Goal: Task Accomplishment & Management: Complete application form

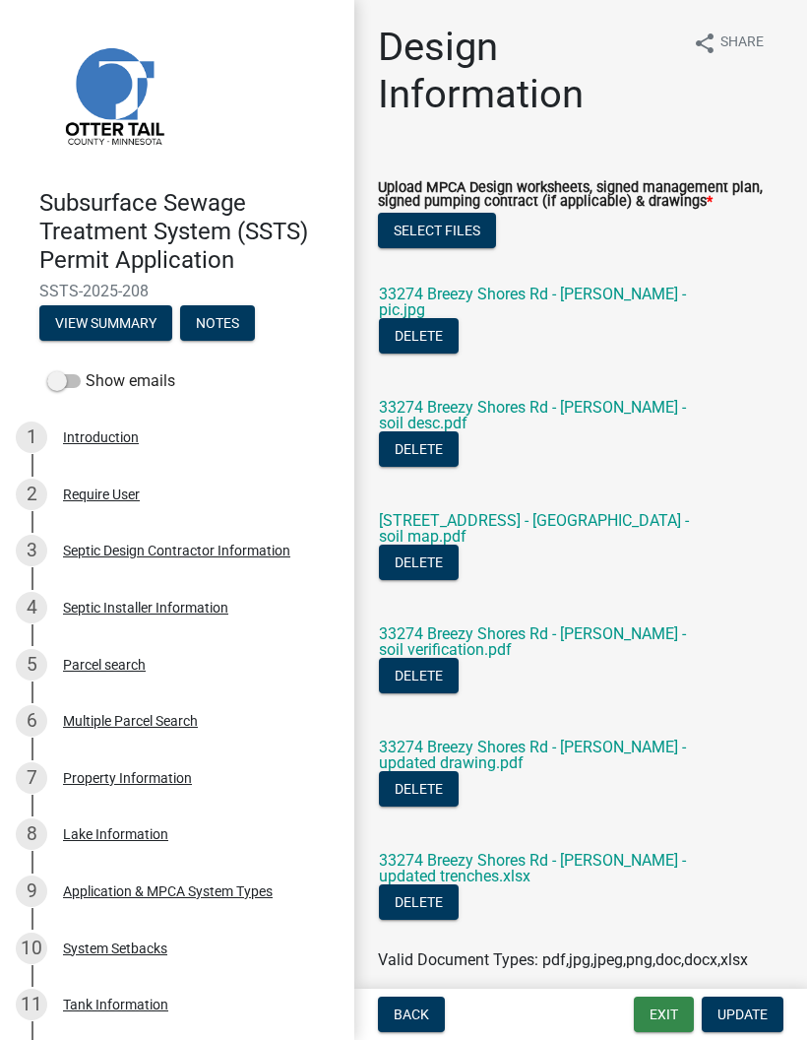
scroll to position [1138, 0]
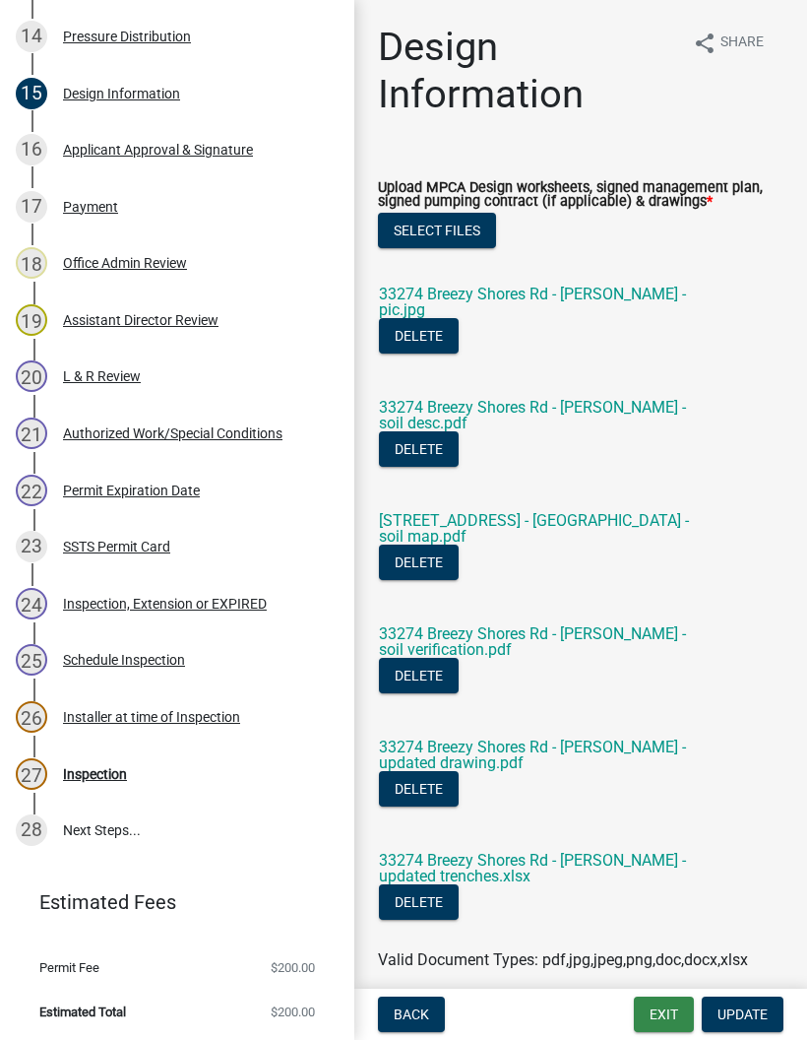
click at [666, 1010] on button "Exit" at bounding box center [664, 1014] width 60 height 35
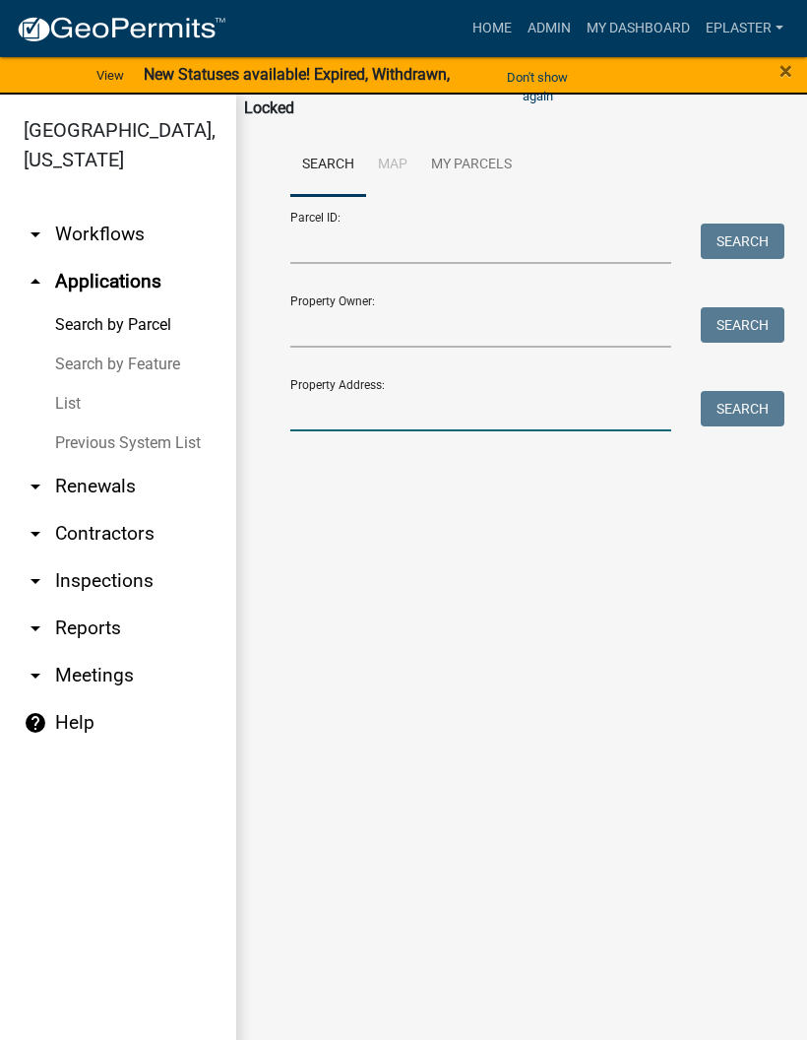
click at [367, 415] on input "Property Address:" at bounding box center [480, 411] width 381 height 40
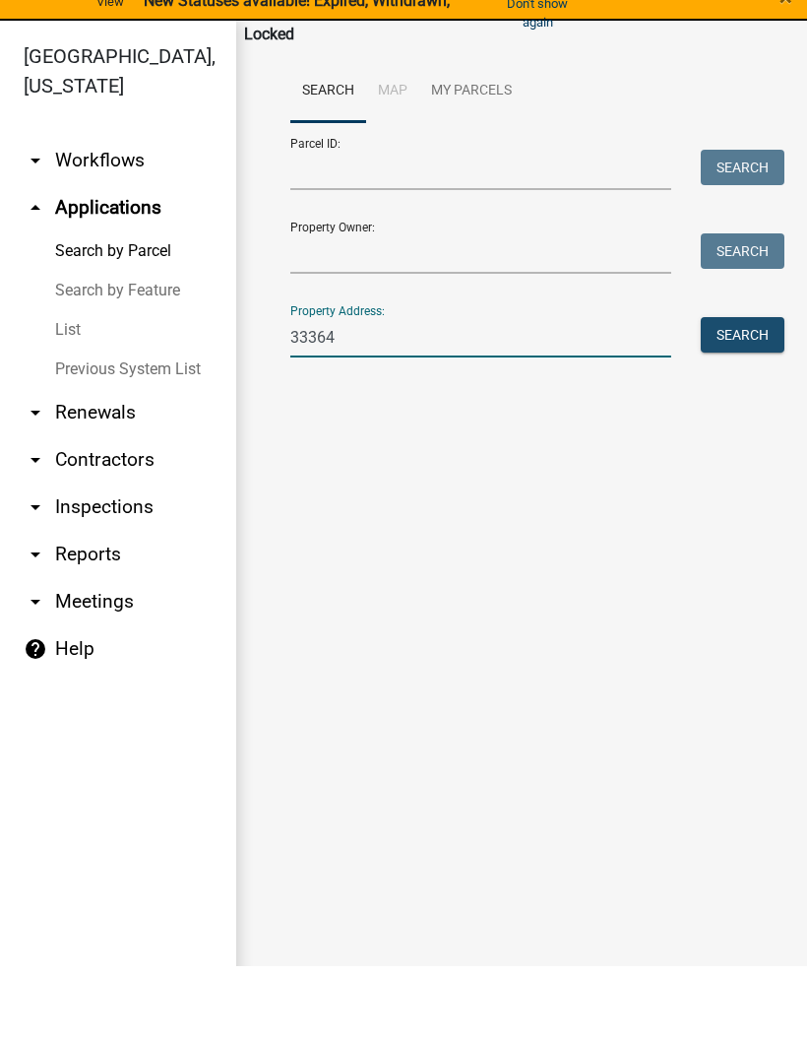
type input "33364"
click at [741, 391] on button "Search" at bounding box center [743, 408] width 84 height 35
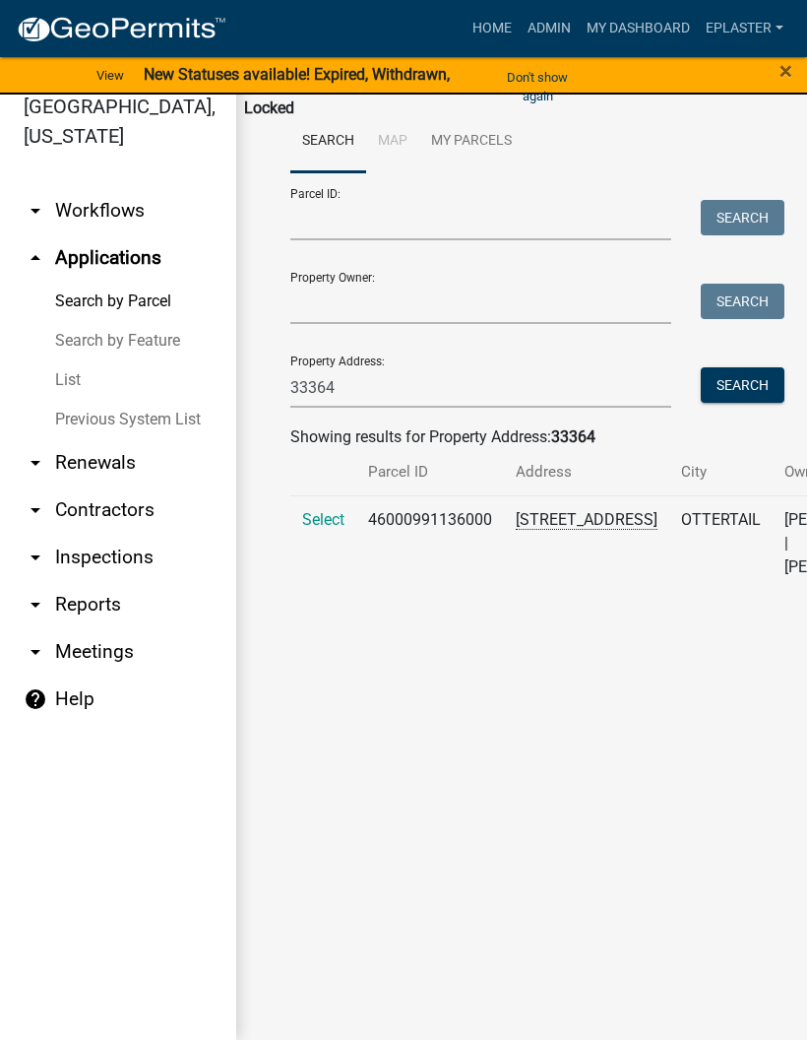
click at [321, 529] on span "Select" at bounding box center [323, 519] width 42 height 19
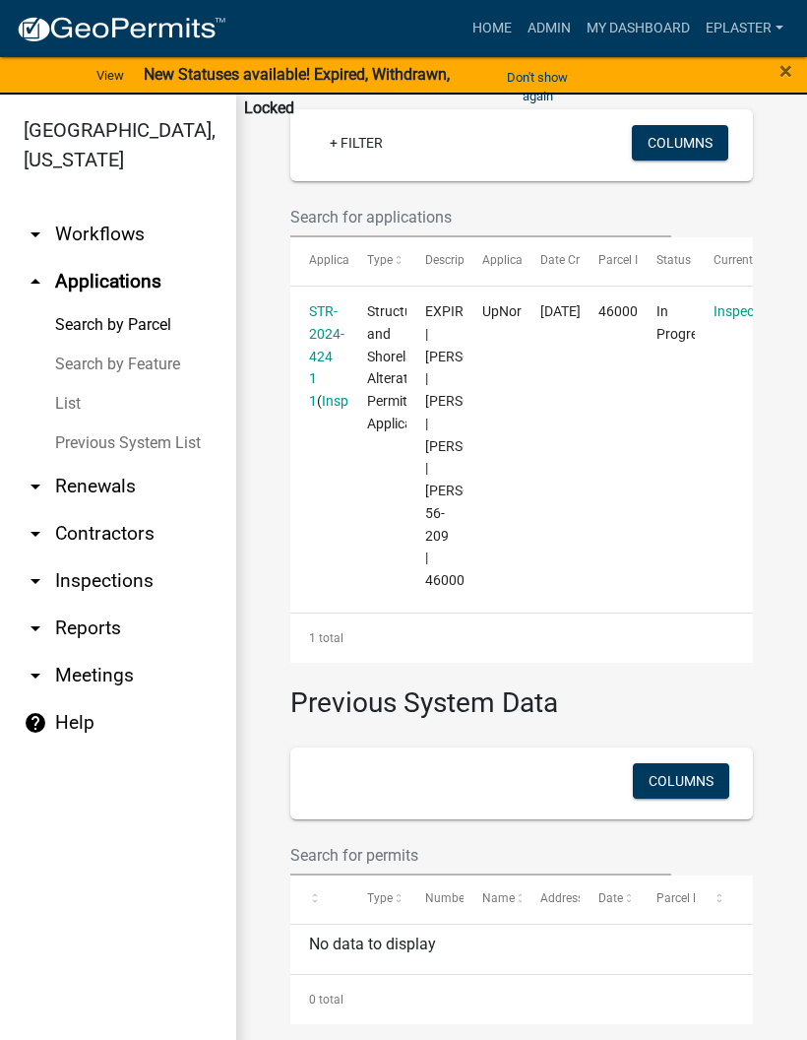
scroll to position [589, 0]
click at [328, 316] on link "STR-2024-424 1 1" at bounding box center [326, 355] width 35 height 105
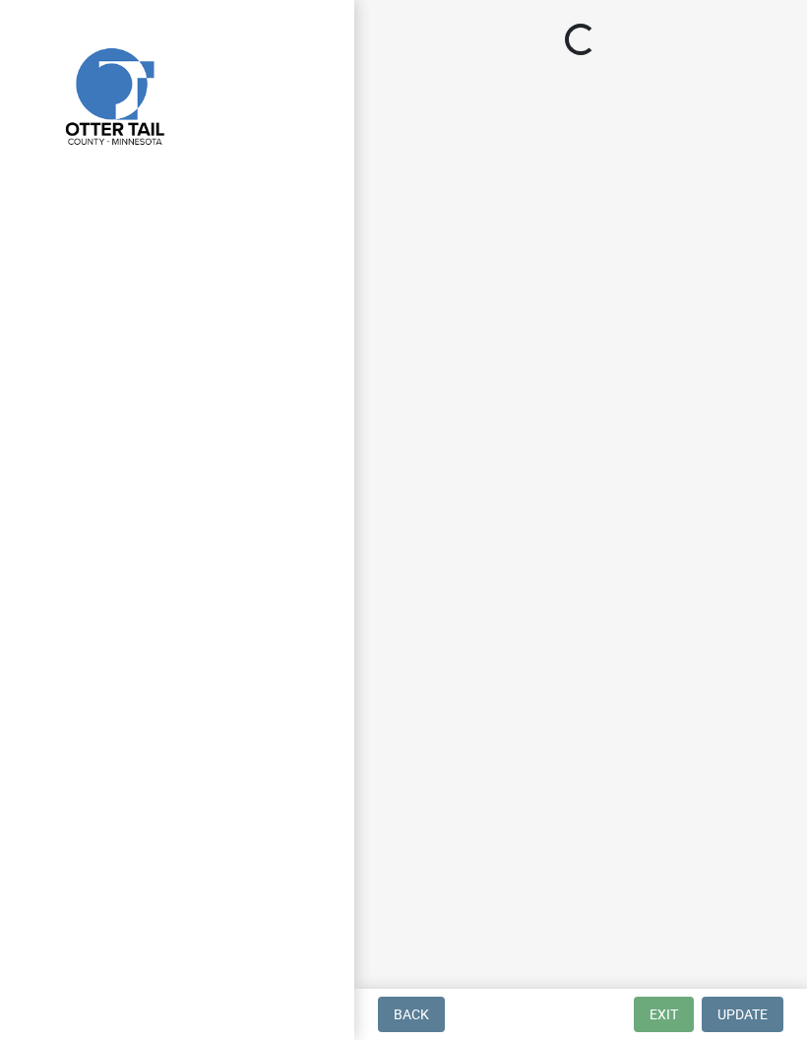
select select "710d5f49-2663-4e73-9718-d0c4e189f5ed"
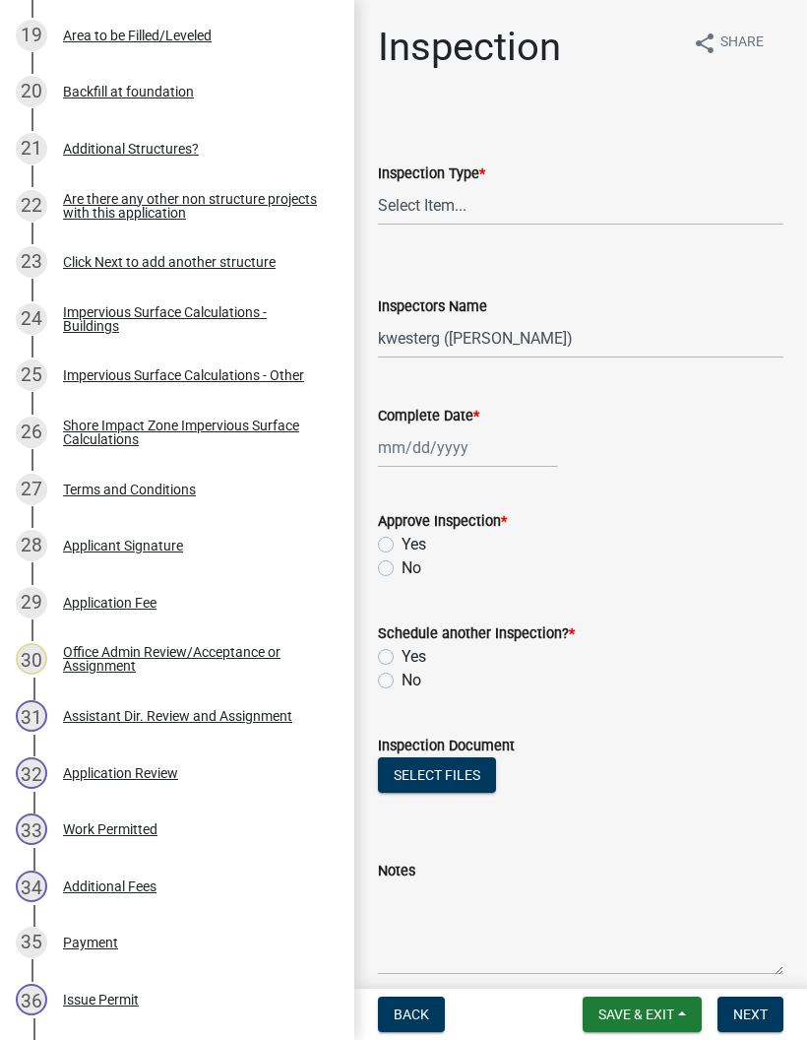
scroll to position [1463, 0]
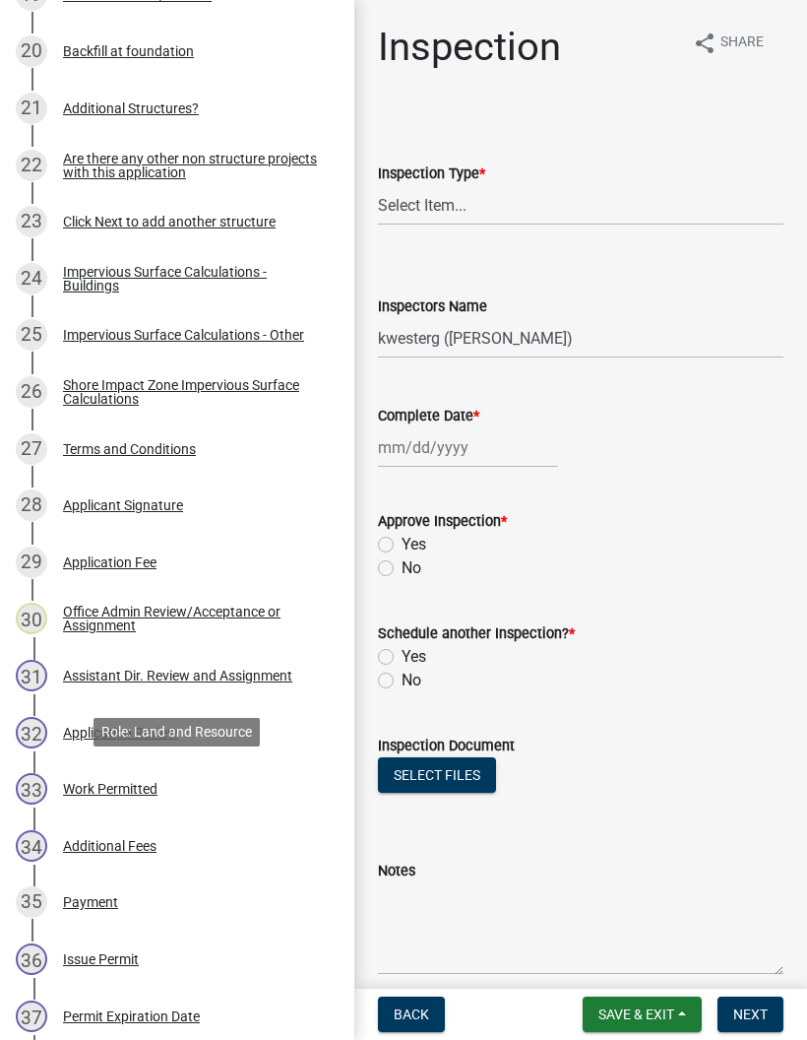
click at [197, 791] on div "33 Work Permitted" at bounding box center [169, 789] width 307 height 32
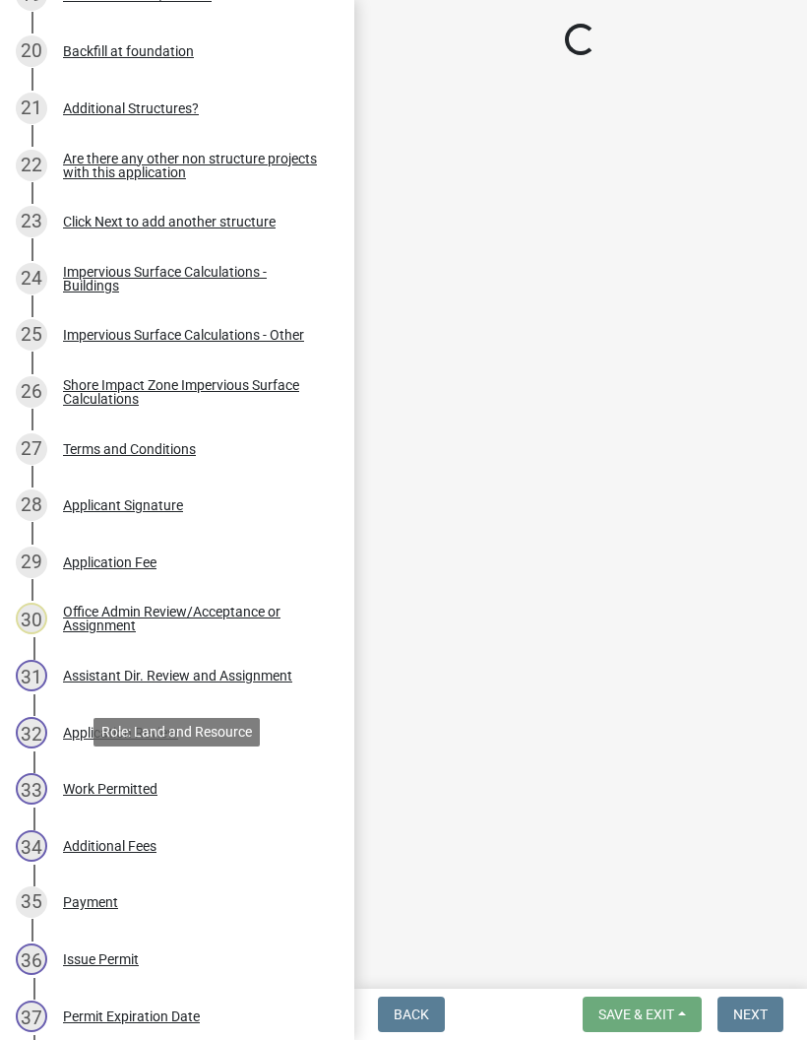
select select "f6a741f6-6d10-4601-9562-2e8ce244b7e0"
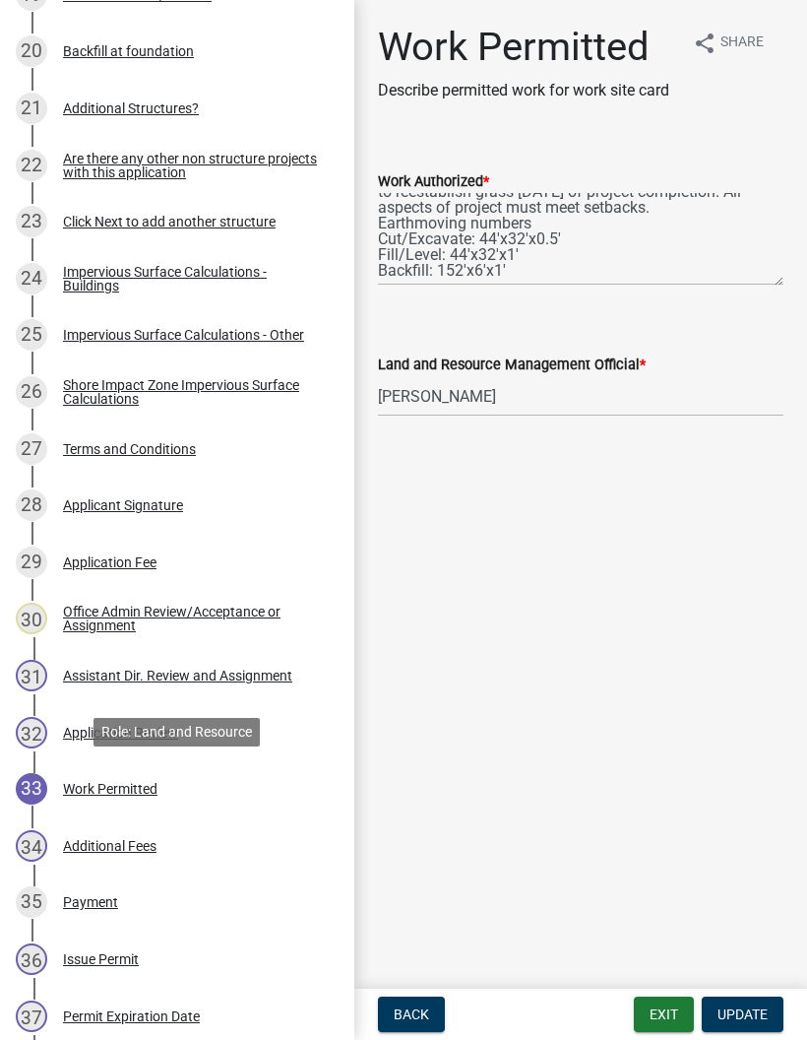
scroll to position [110, 0]
click at [655, 1003] on button "Exit" at bounding box center [664, 1014] width 60 height 35
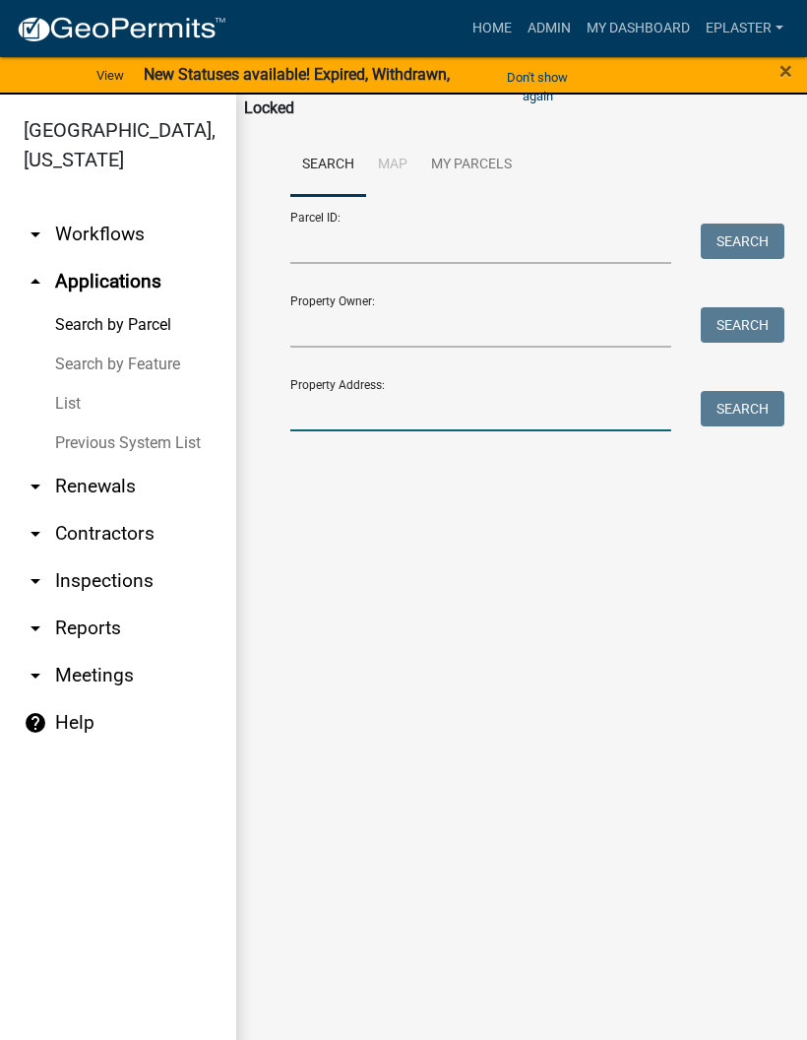
click at [389, 414] on input "Property Address:" at bounding box center [480, 411] width 381 height 40
type input "28199"
click at [769, 413] on button "Search" at bounding box center [743, 408] width 84 height 35
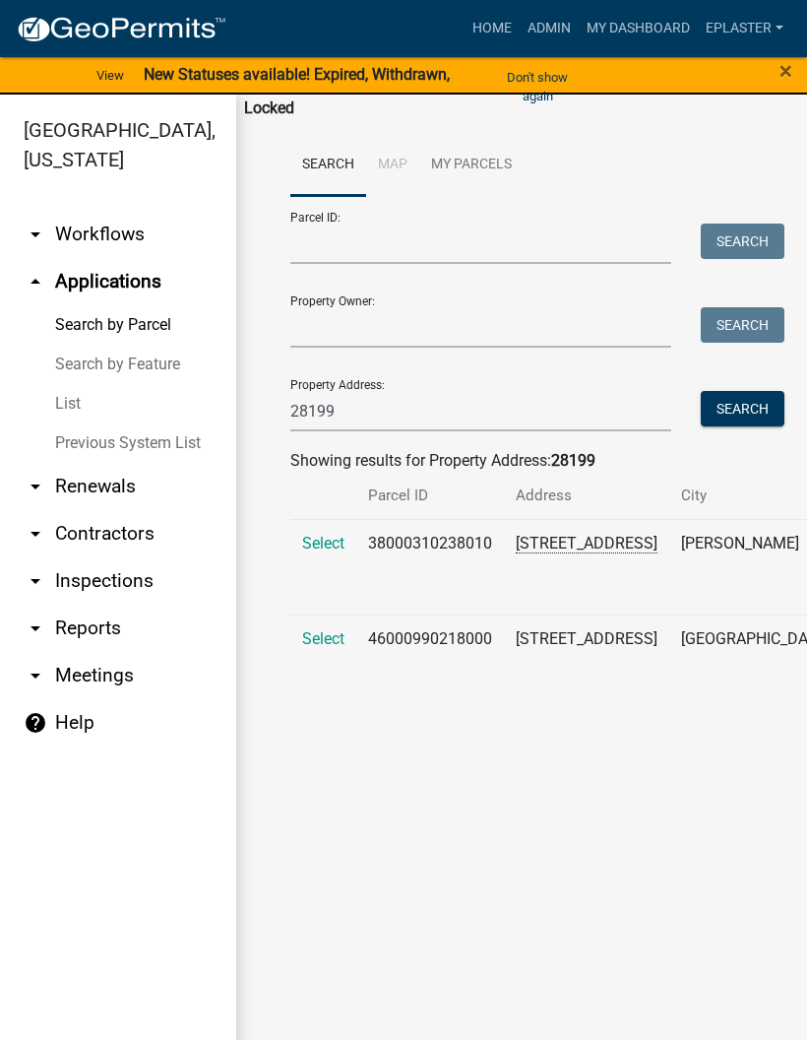
click at [323, 648] on span "Select" at bounding box center [323, 638] width 42 height 19
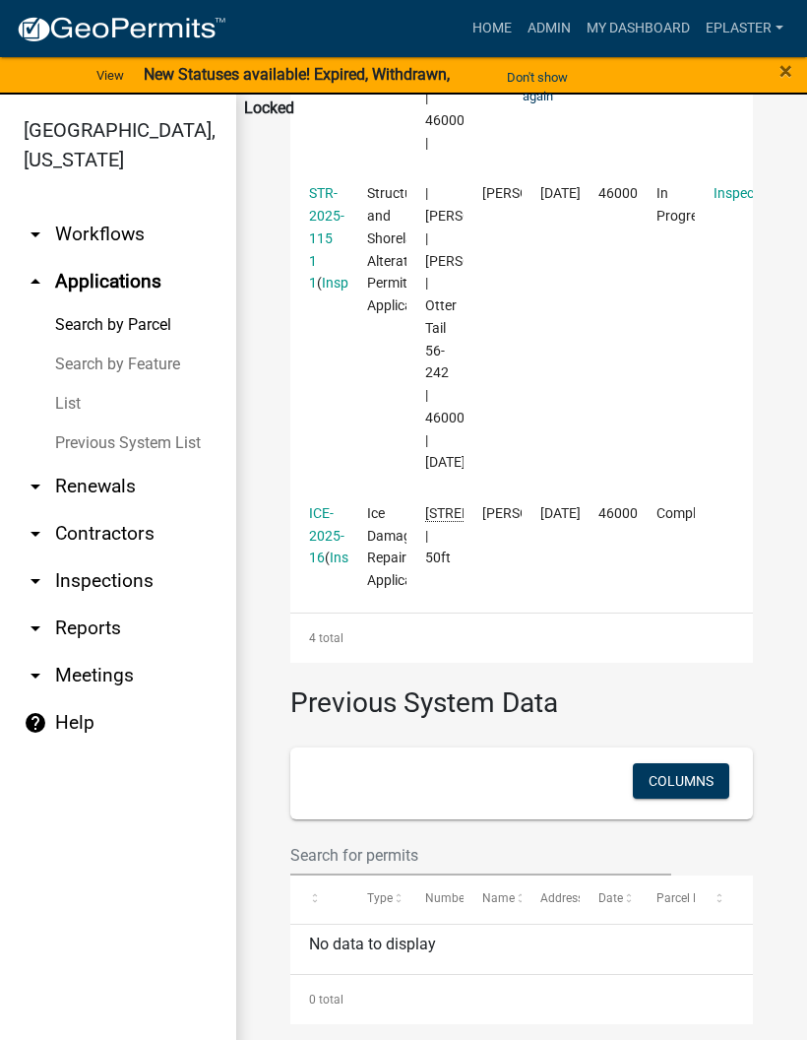
scroll to position [1302, 0]
click at [327, 290] on link "STR-2025-115 1 1" at bounding box center [326, 237] width 35 height 105
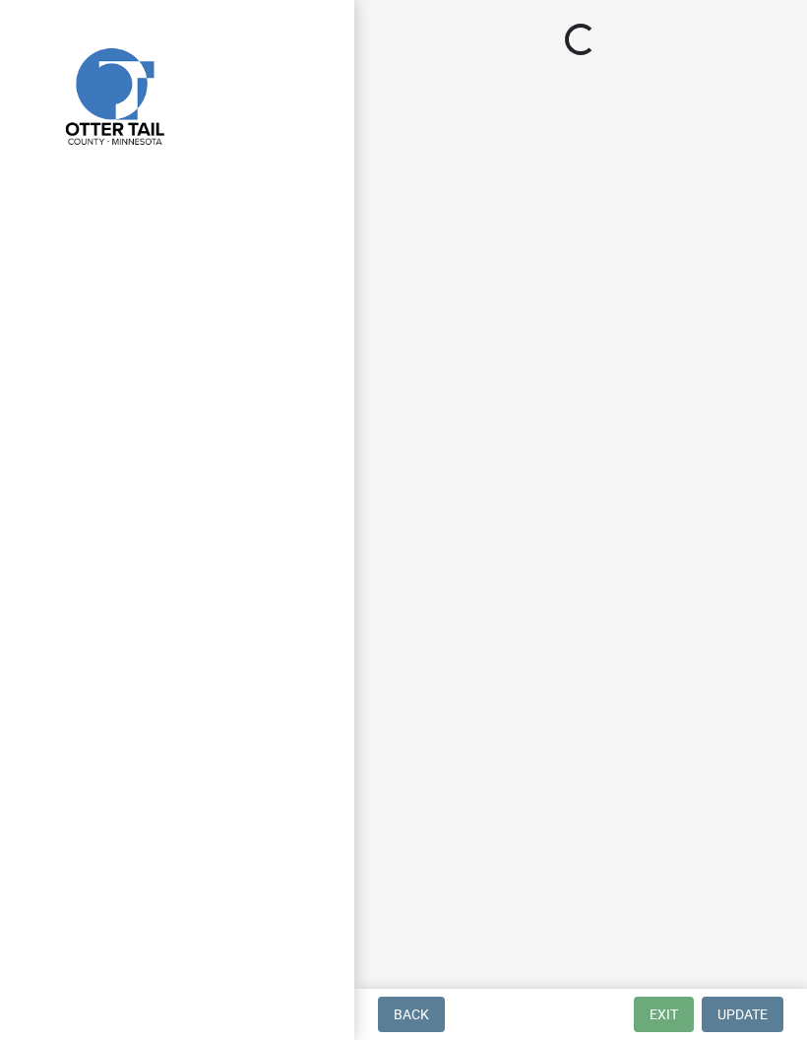
select select "710d5f49-2663-4e73-9718-d0c4e189f5ed"
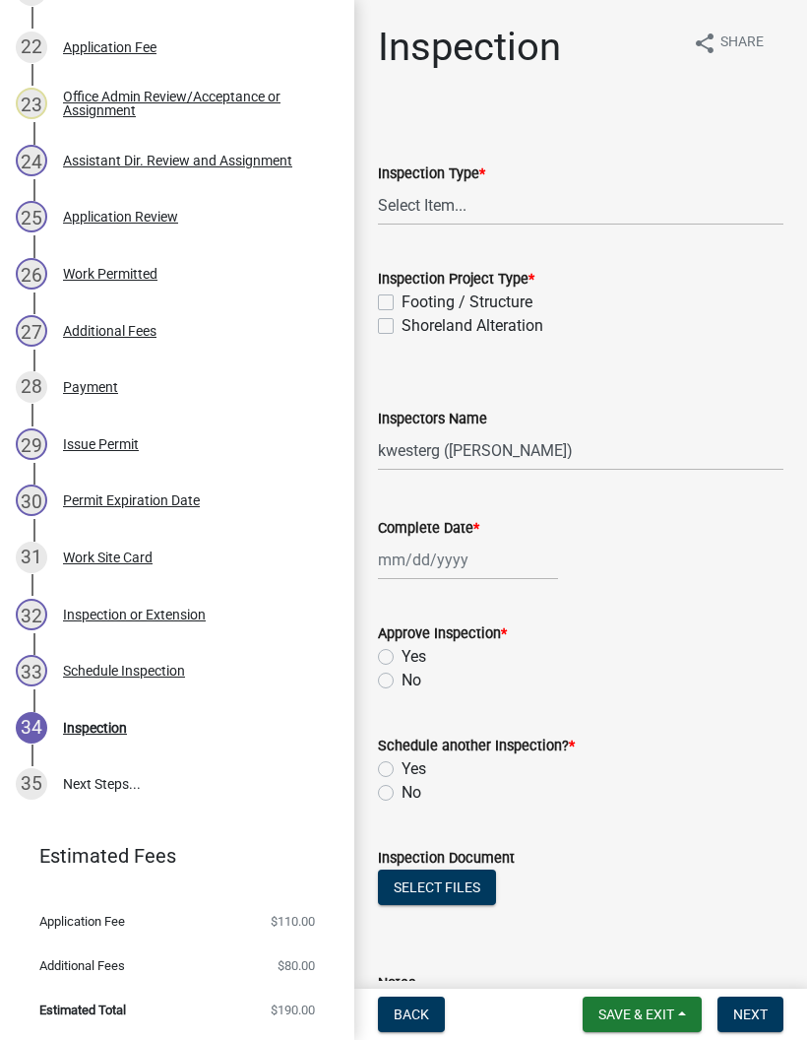
scroll to position [1579, 0]
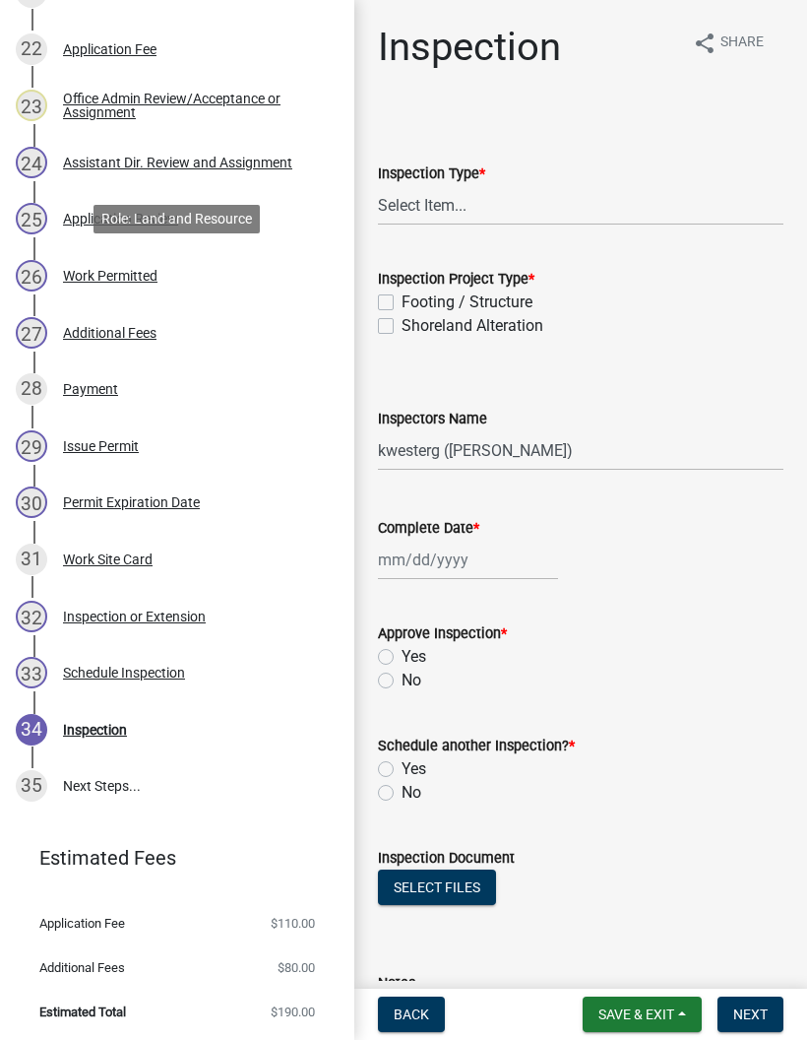
click at [227, 266] on div "26 Work Permitted" at bounding box center [169, 276] width 307 height 32
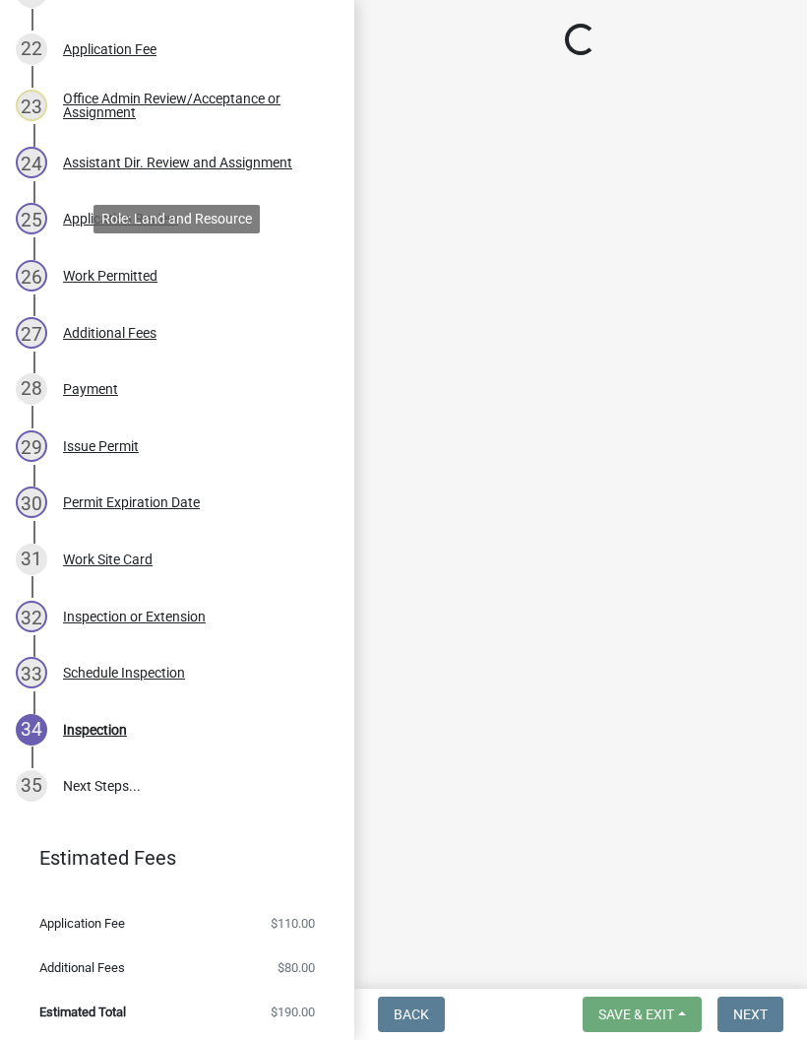
select select "f6a741f6-6d10-4601-9562-2e8ce244b7e0"
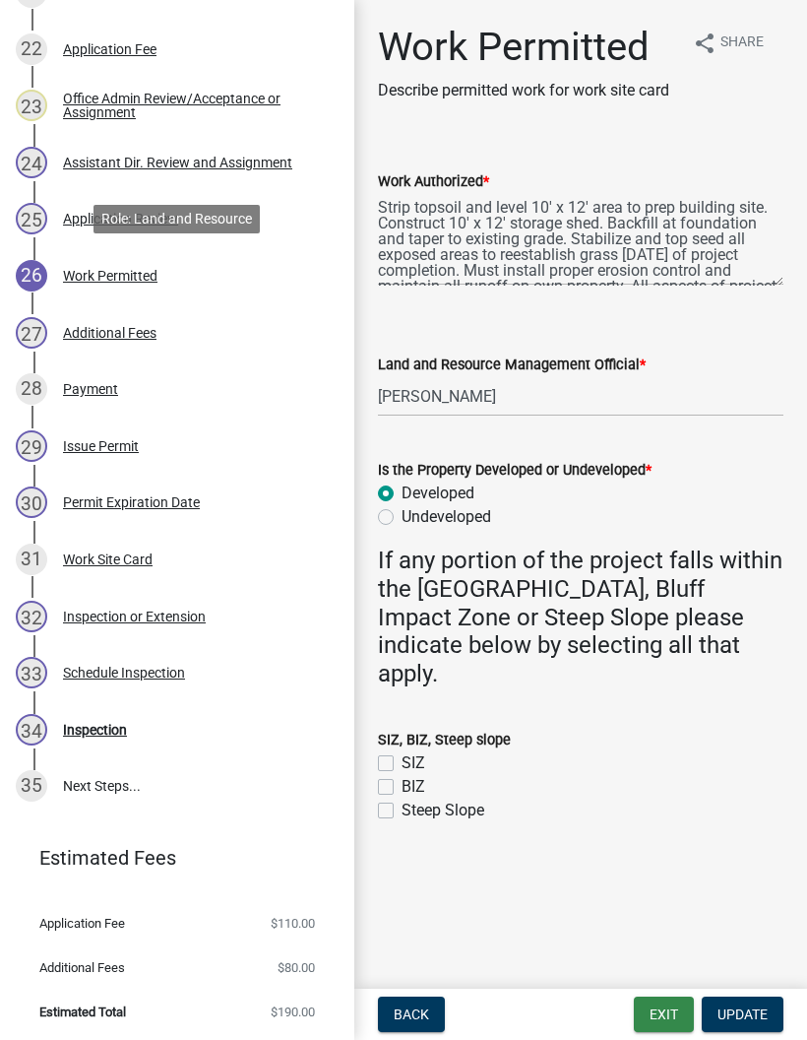
click at [661, 1016] on button "Exit" at bounding box center [664, 1014] width 60 height 35
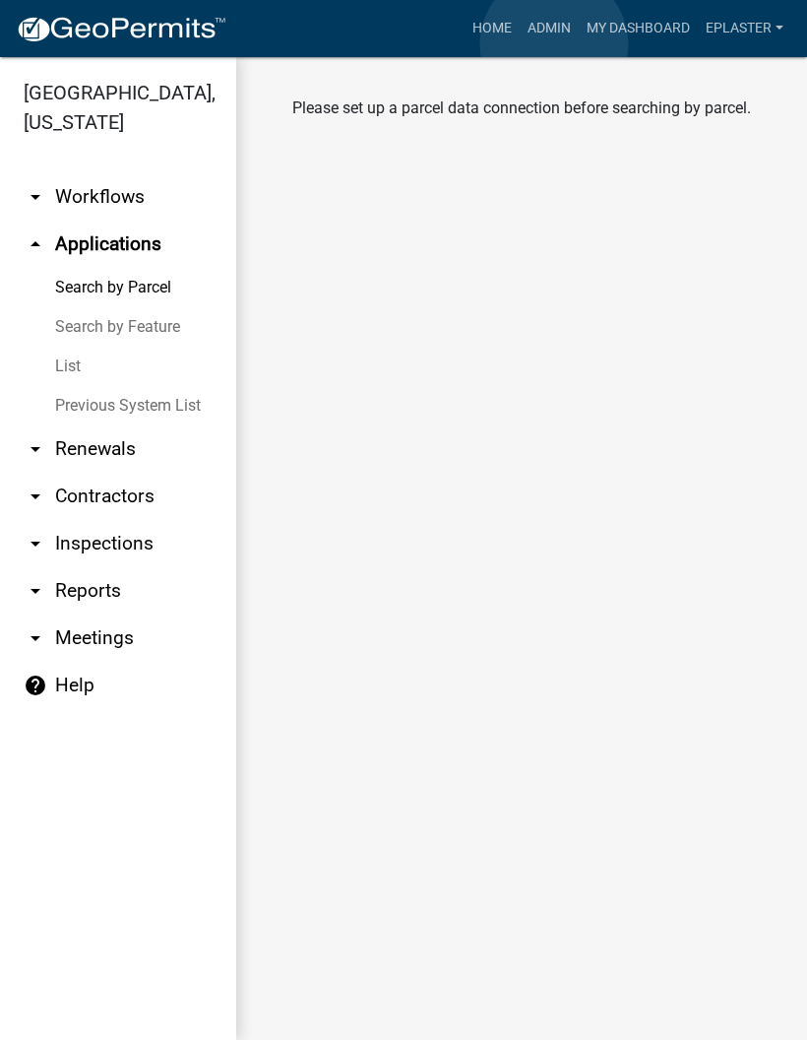
click at [555, 45] on link "Admin" at bounding box center [549, 28] width 59 height 37
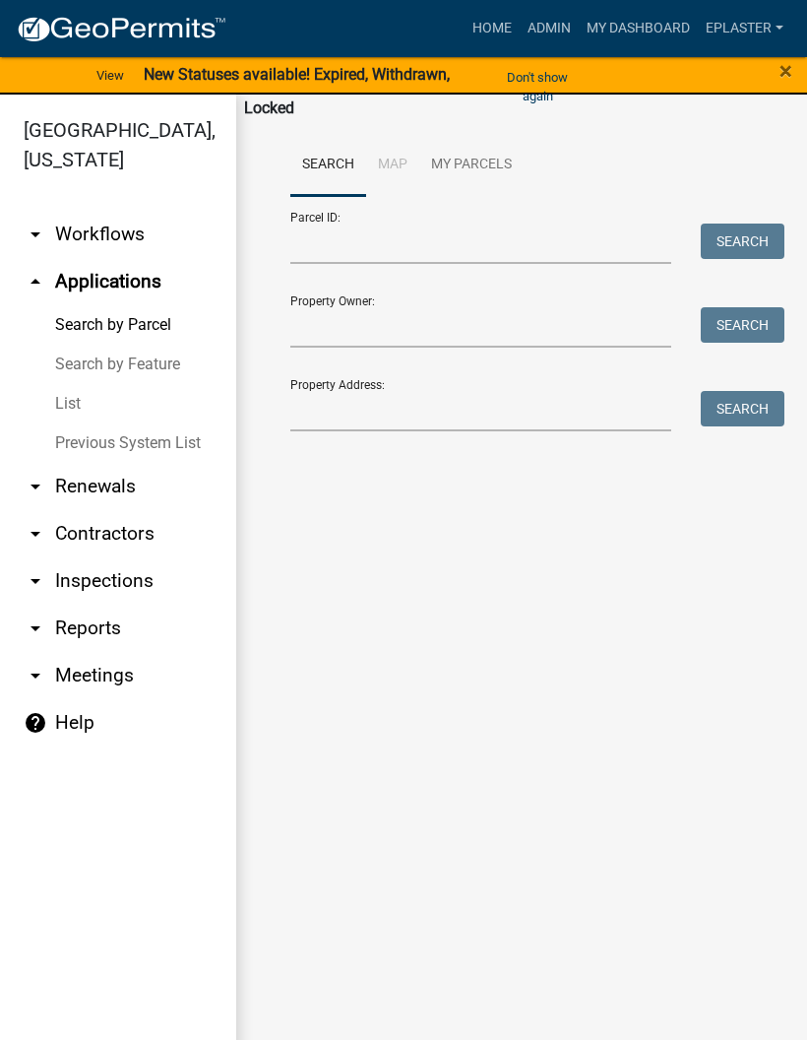
click at [441, 383] on div "Property Address: Search" at bounding box center [521, 397] width 463 height 68
click at [450, 420] on input "Property Address:" at bounding box center [480, 411] width 381 height 40
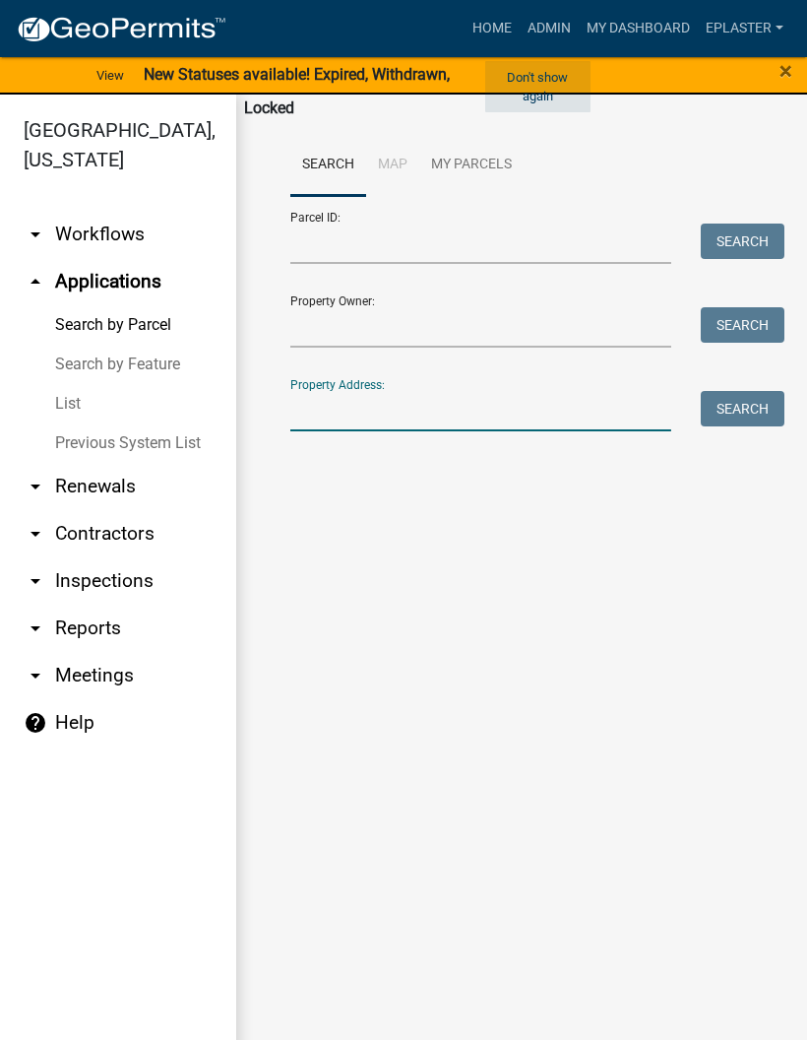
click at [543, 75] on button "Don't show again" at bounding box center [537, 86] width 105 height 51
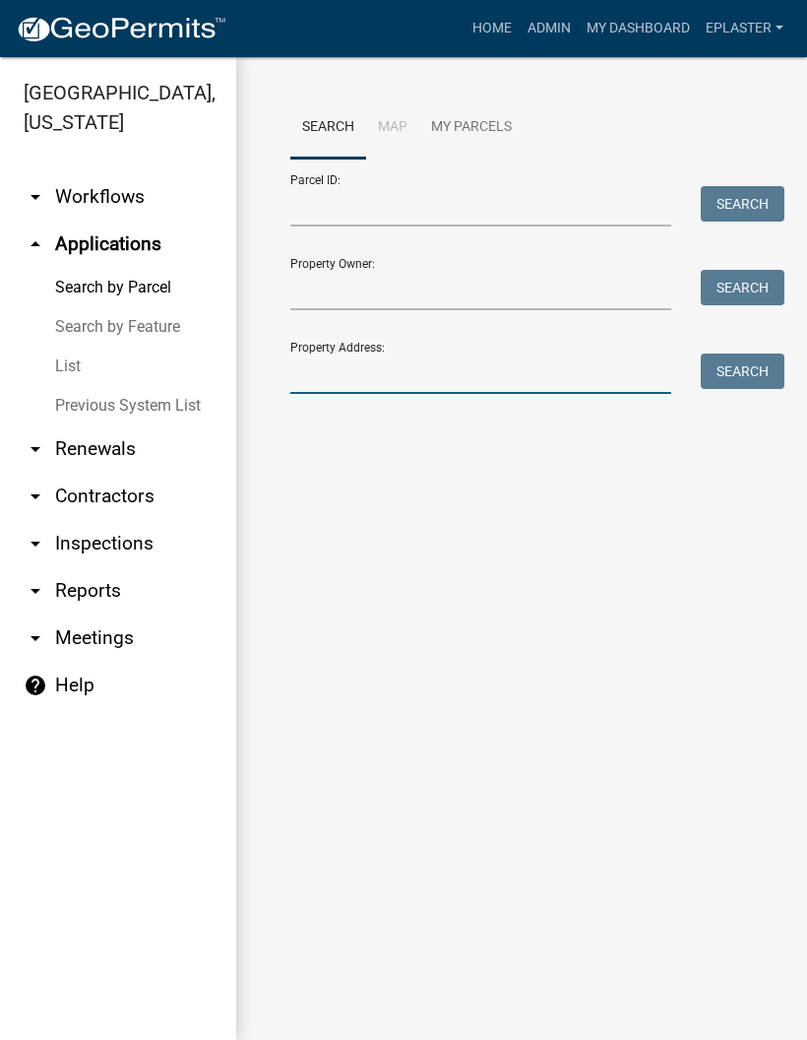
click at [413, 374] on input "Property Address:" at bounding box center [480, 374] width 381 height 40
type input "30612"
click at [739, 385] on button "Search" at bounding box center [743, 371] width 84 height 35
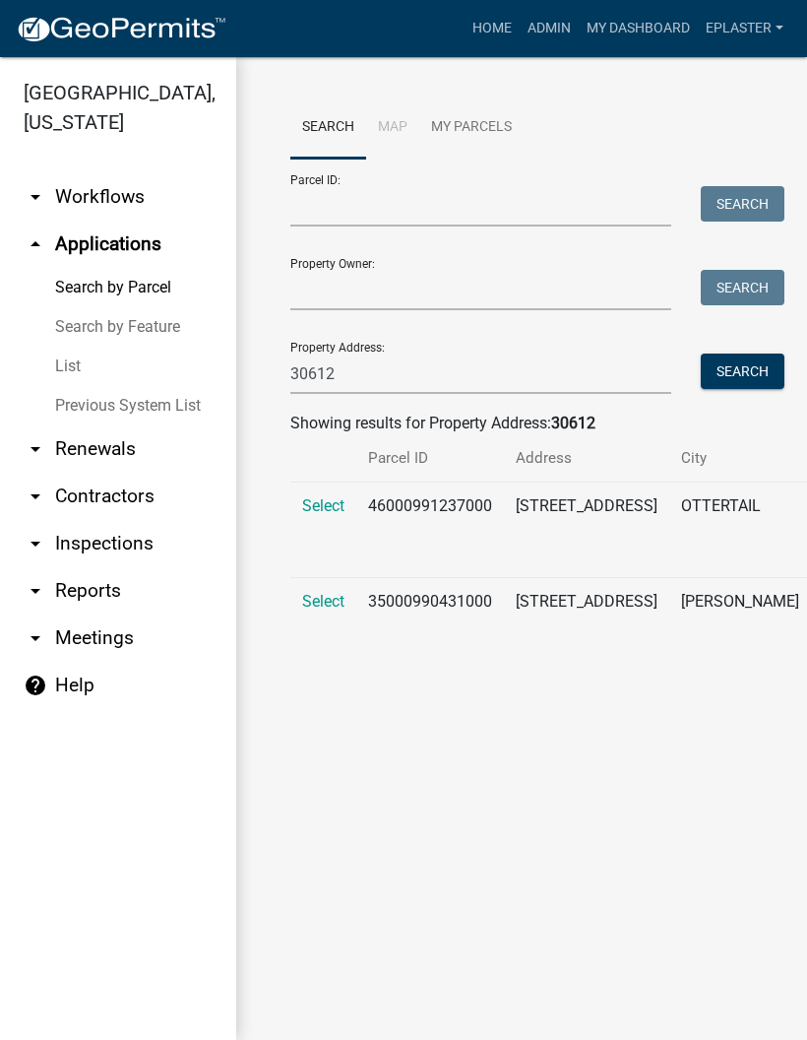
click at [311, 502] on span "Select" at bounding box center [323, 505] width 42 height 19
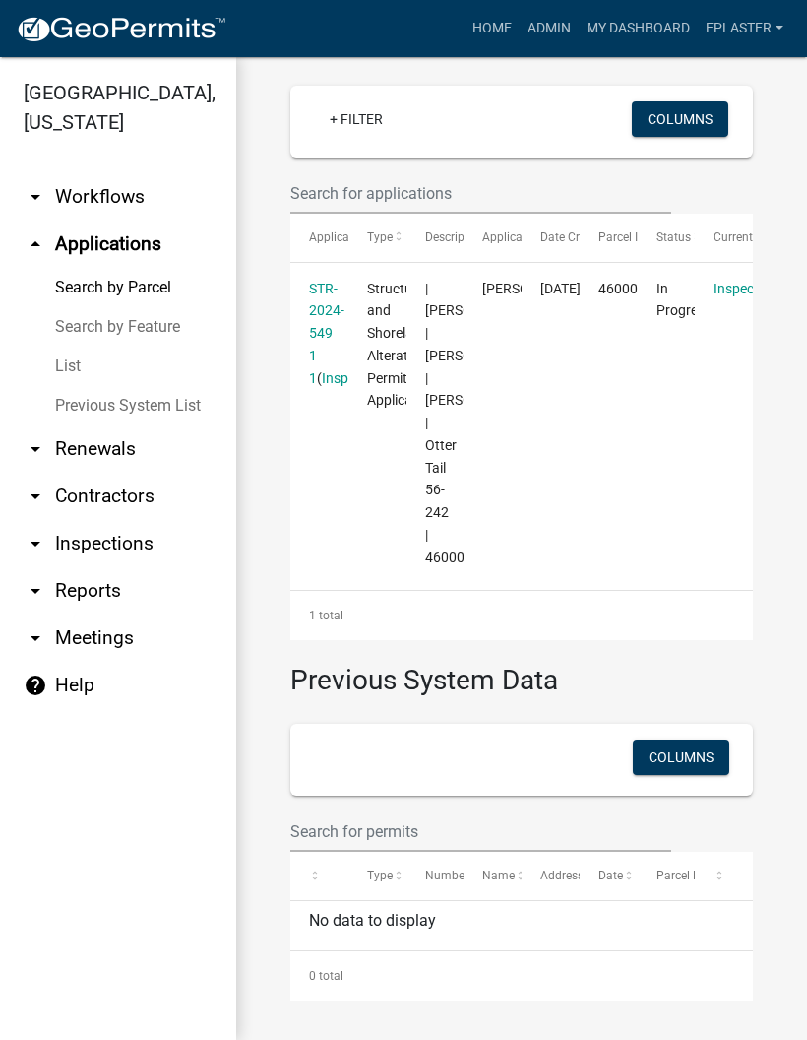
scroll to position [712, 0]
click at [320, 281] on link "STR-2024-549 1 1" at bounding box center [326, 333] width 35 height 105
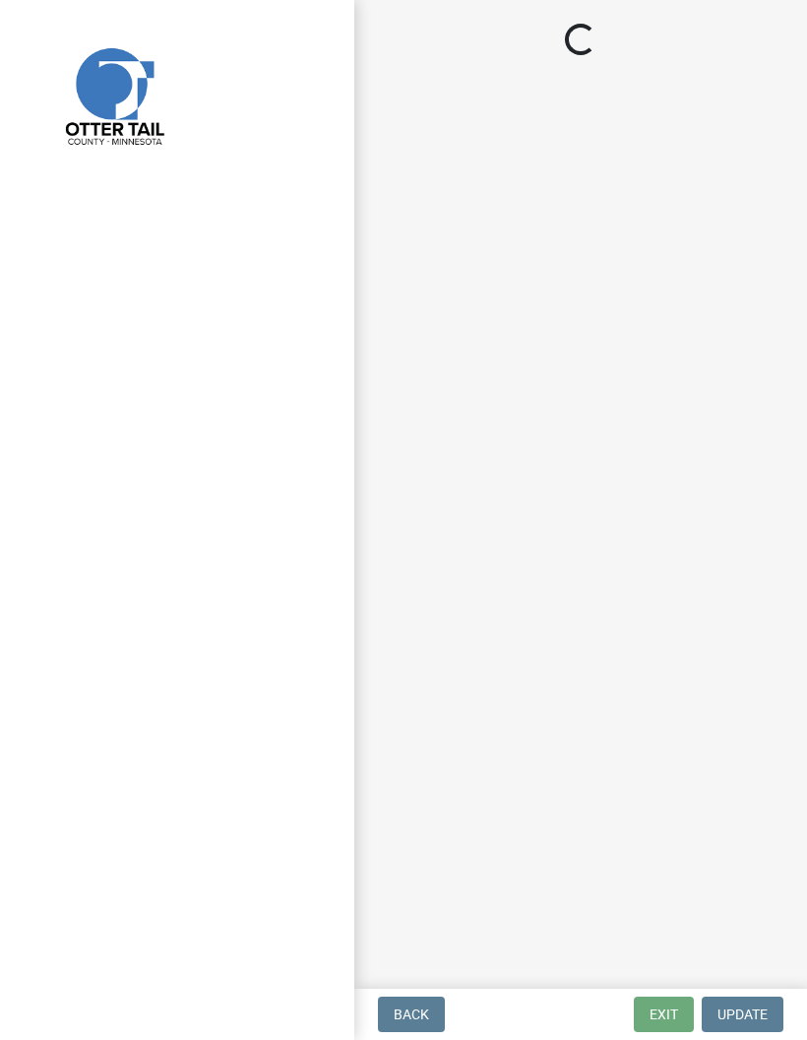
select select "710d5f49-2663-4e73-9718-d0c4e189f5ed"
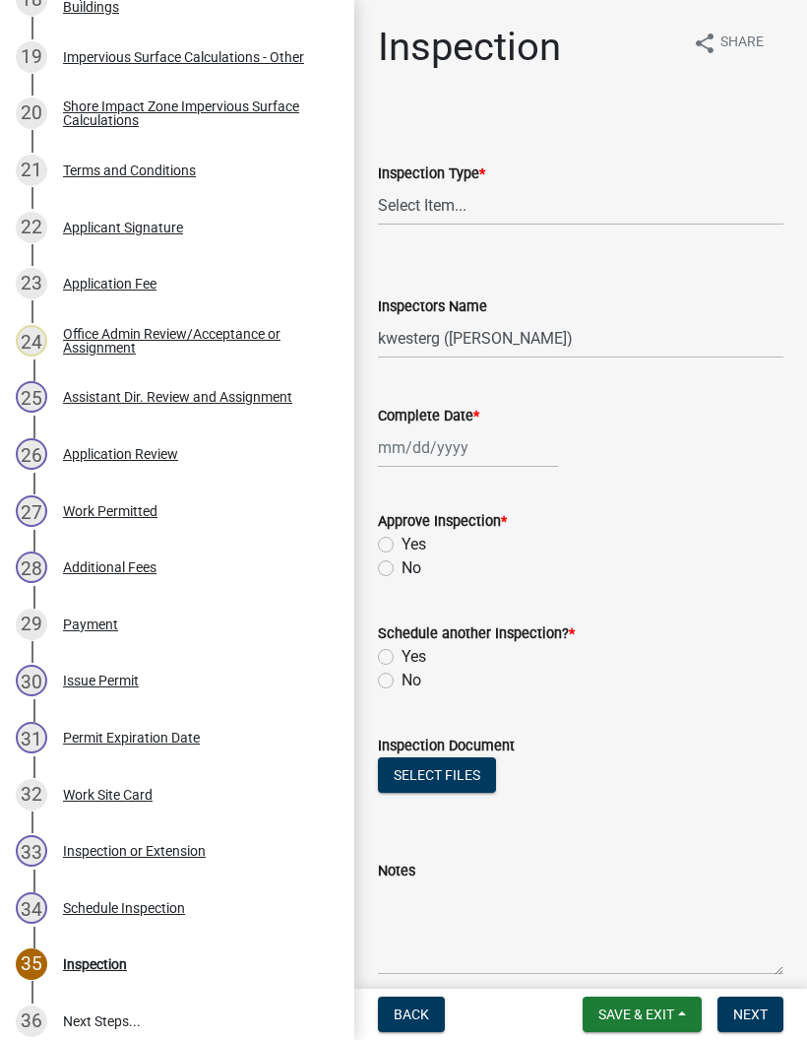
scroll to position [1562, 0]
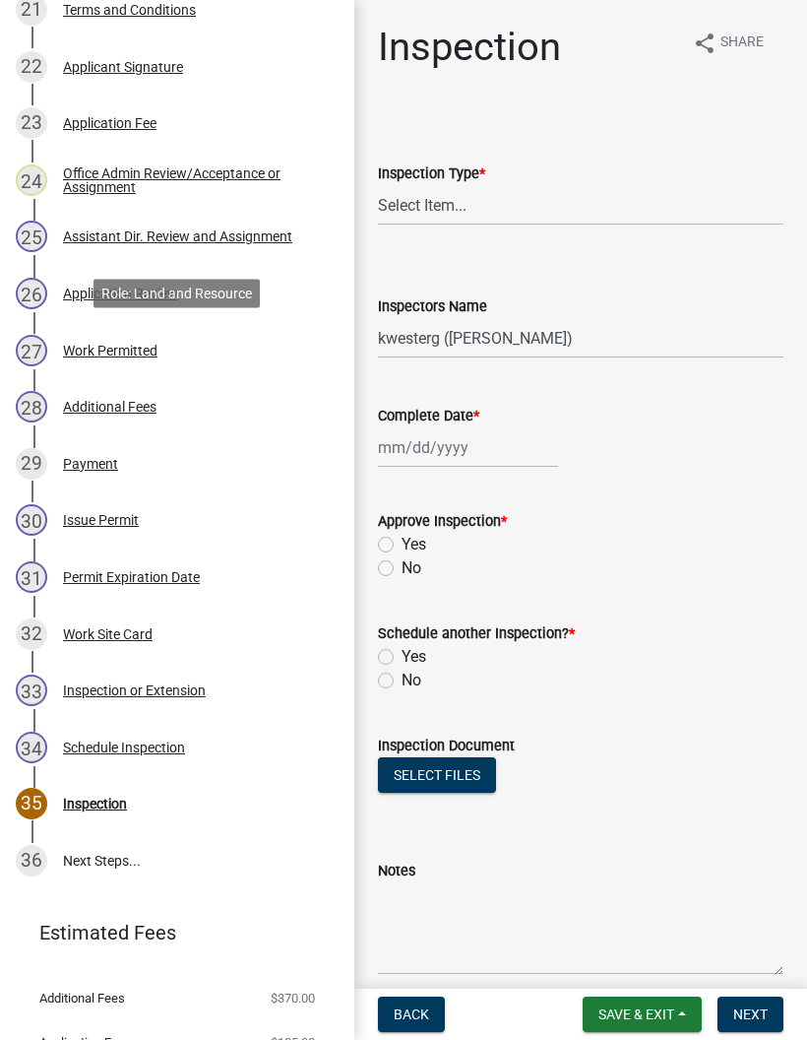
click at [230, 341] on div "27 Work Permitted" at bounding box center [169, 351] width 307 height 32
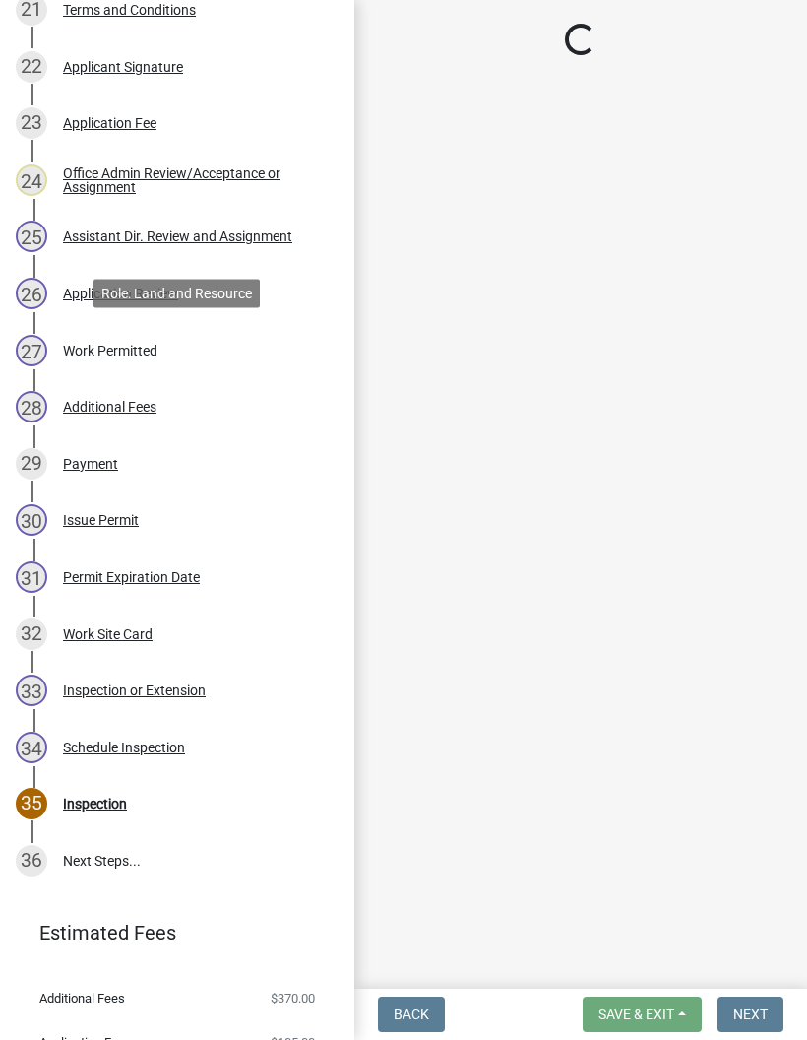
select select "f6a741f6-6d10-4601-9562-2e8ce244b7e0"
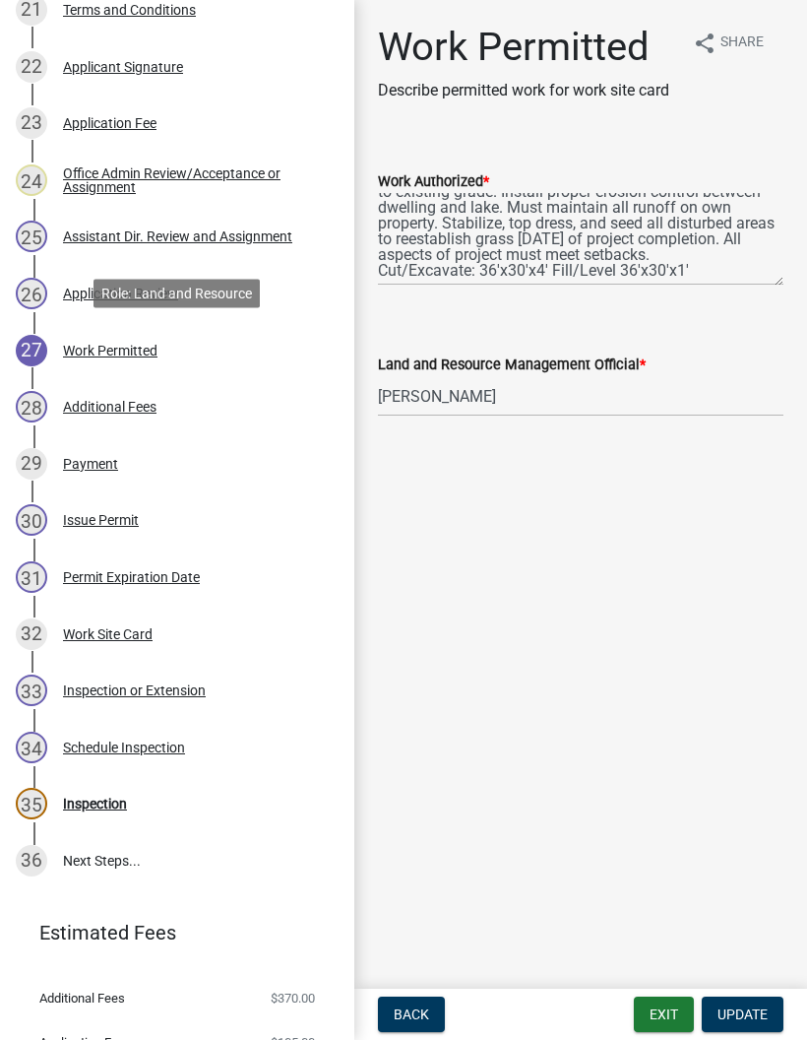
scroll to position [47, 0]
click at [676, 1018] on button "Exit" at bounding box center [664, 1014] width 60 height 35
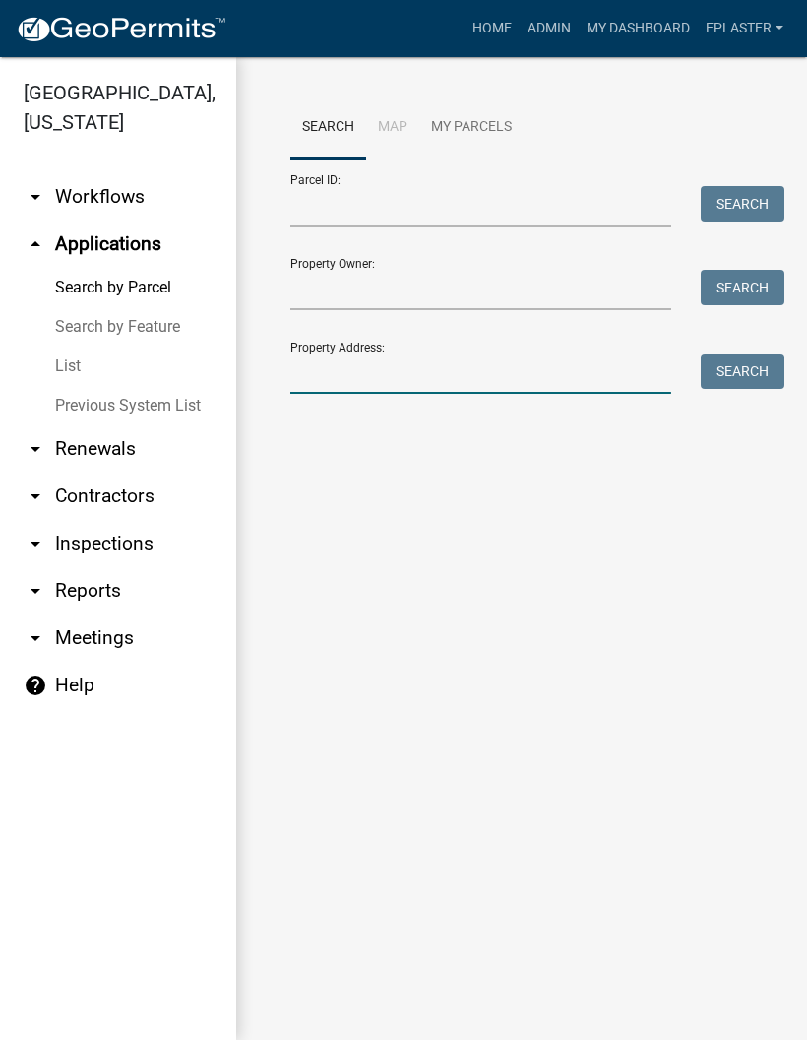
click at [391, 370] on input "Property Address:" at bounding box center [480, 374] width 381 height 40
type input "30749"
click at [736, 368] on button "Search" at bounding box center [743, 371] width 84 height 35
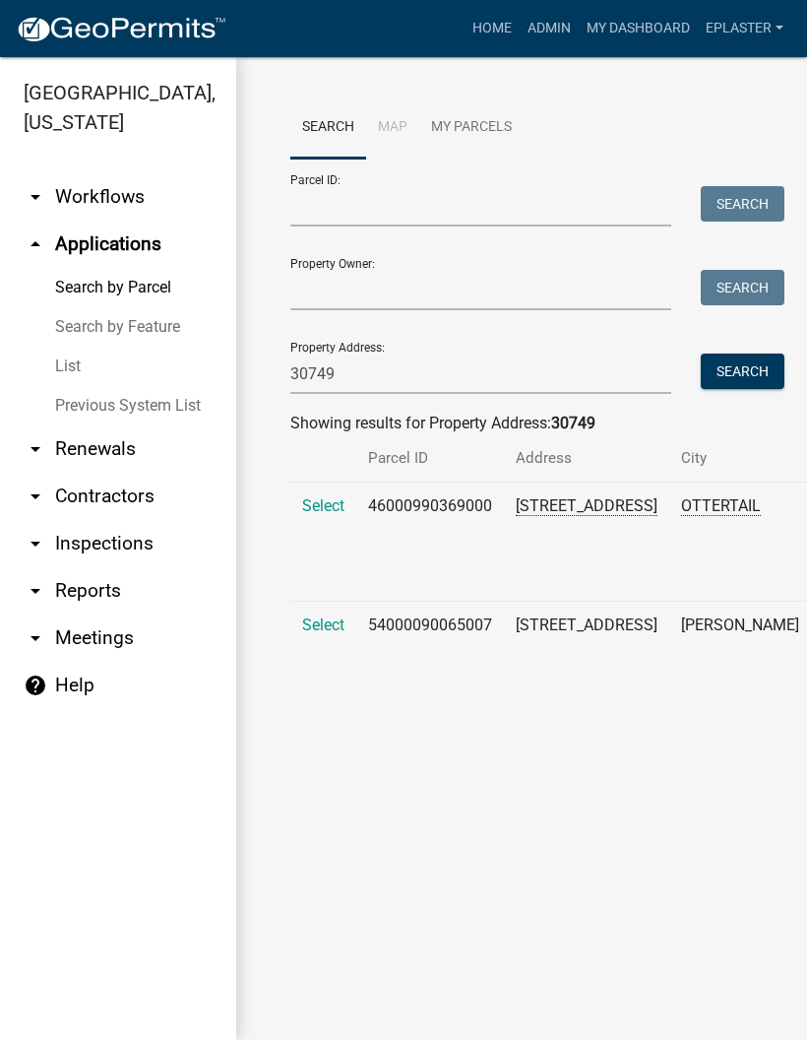
click at [315, 513] on span "Select" at bounding box center [323, 505] width 42 height 19
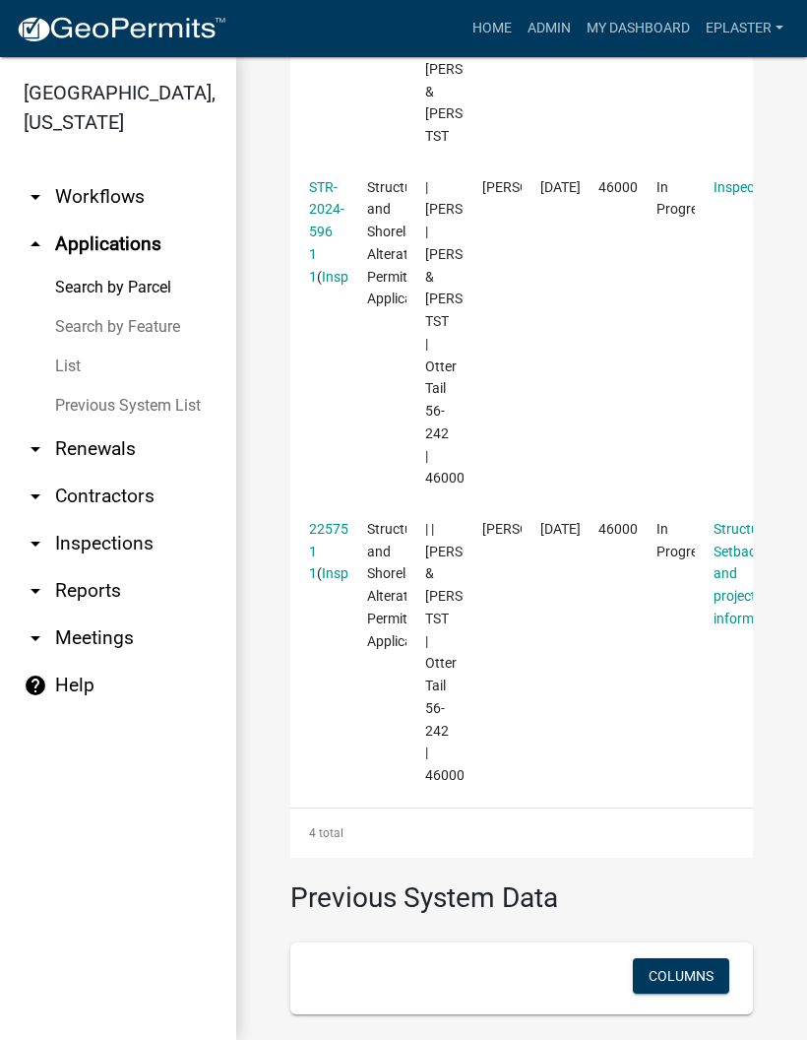
scroll to position [1186, 0]
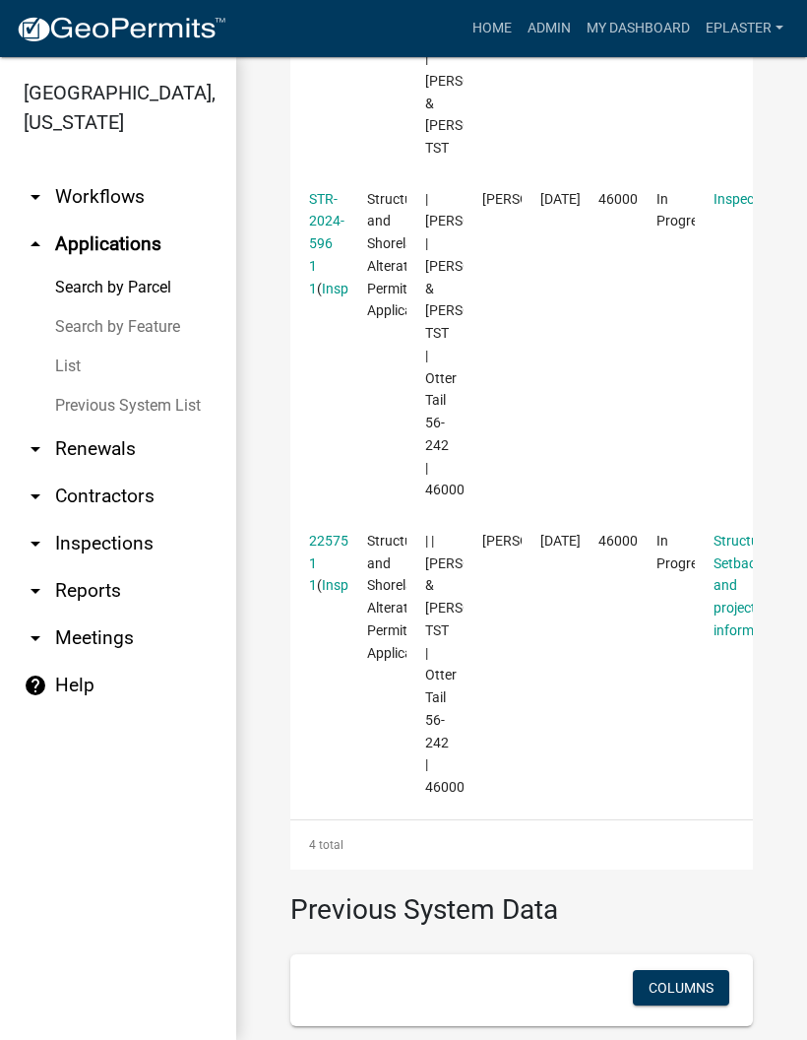
click at [329, 289] on link "STR-2024-596 1 1" at bounding box center [326, 243] width 35 height 105
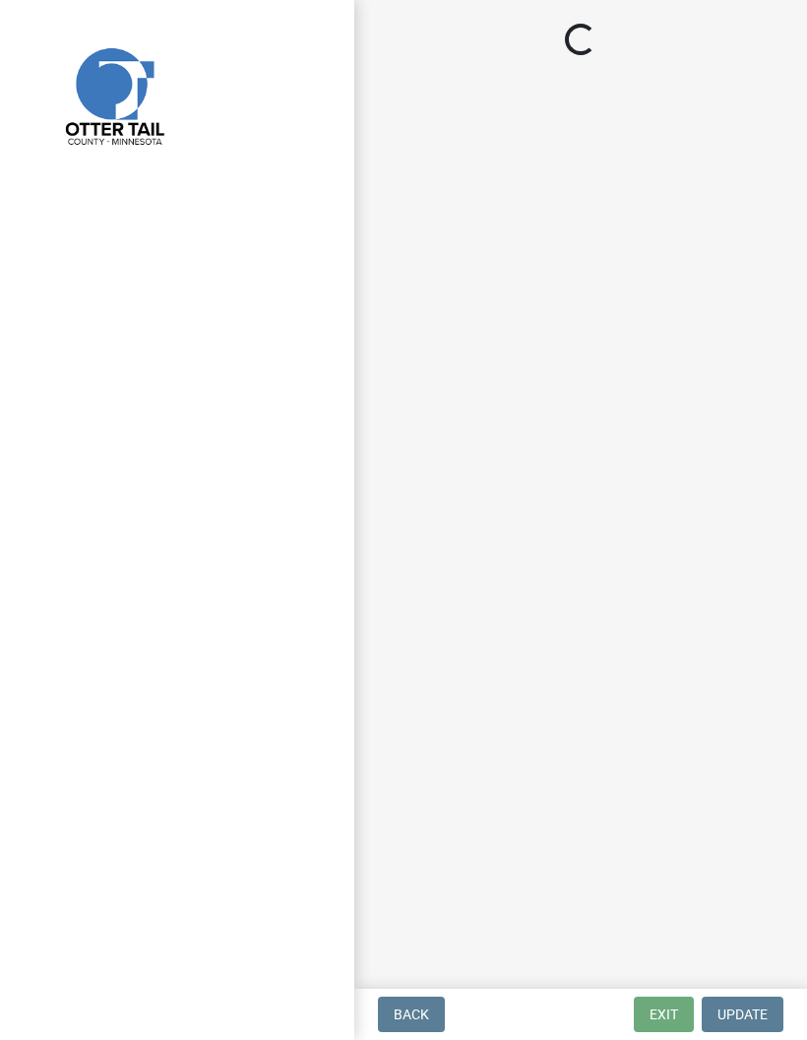
select select "710d5f49-2663-4e73-9718-d0c4e189f5ed"
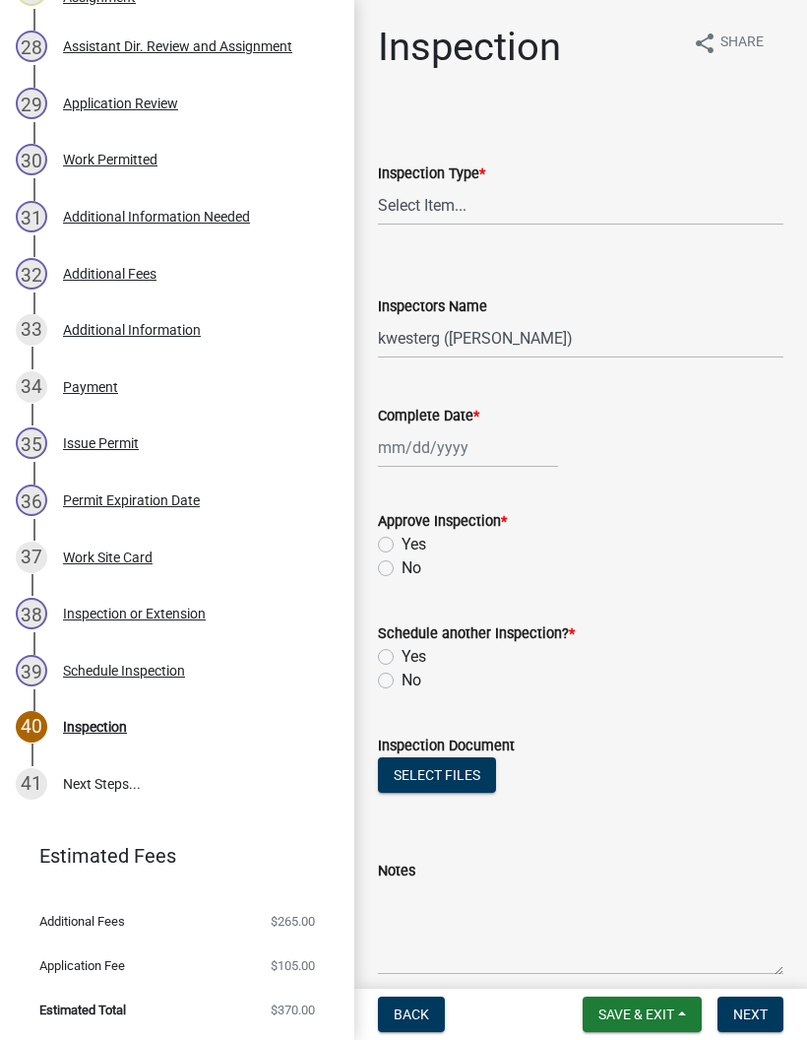
scroll to position [1919, 0]
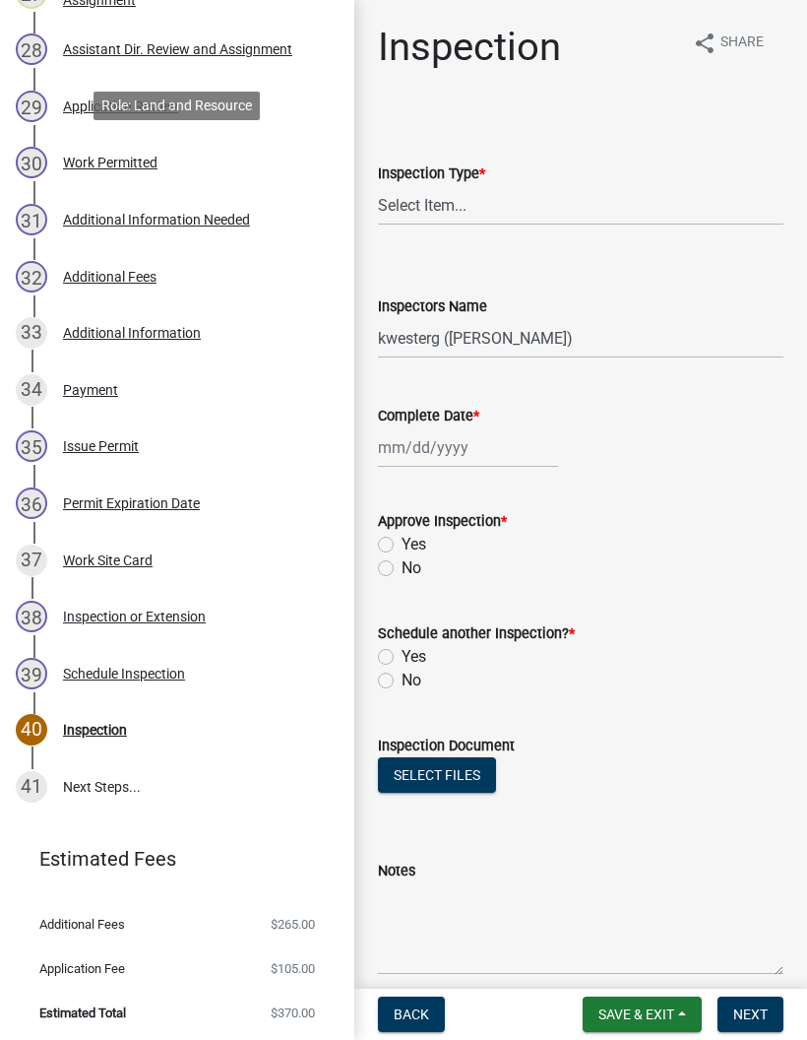
click at [237, 154] on div "30 Work Permitted" at bounding box center [169, 163] width 307 height 32
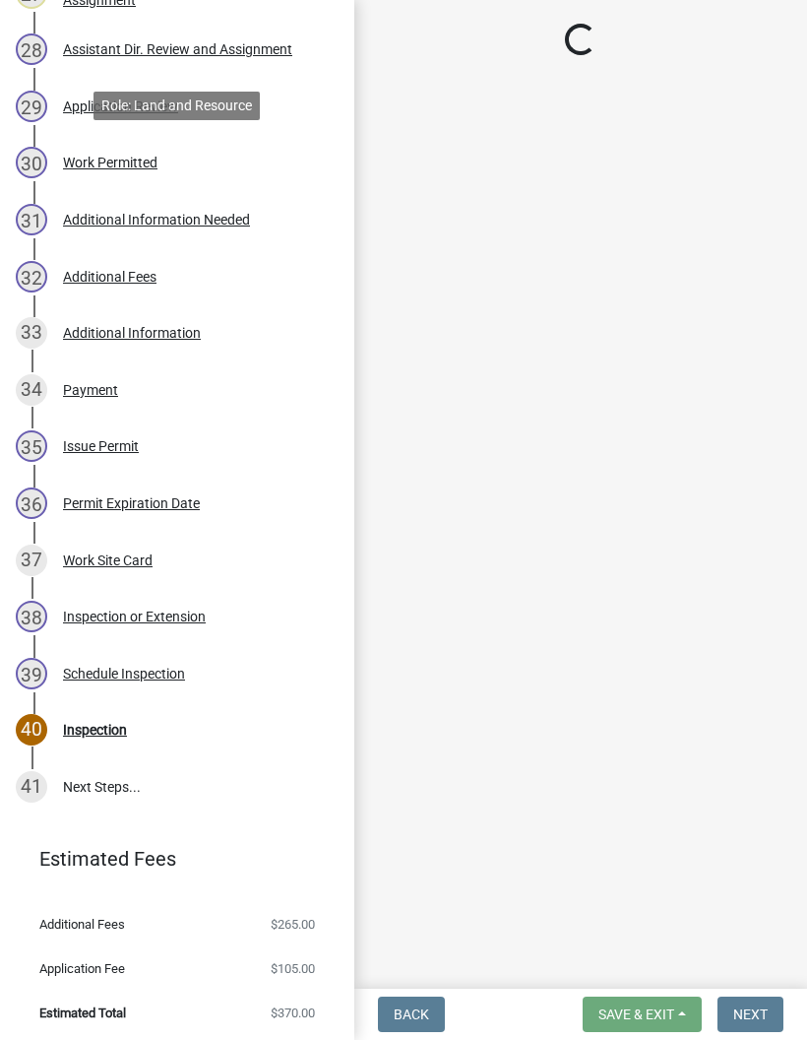
select select "1bc1e483-05bd-4456-8d1d-1de62b367160"
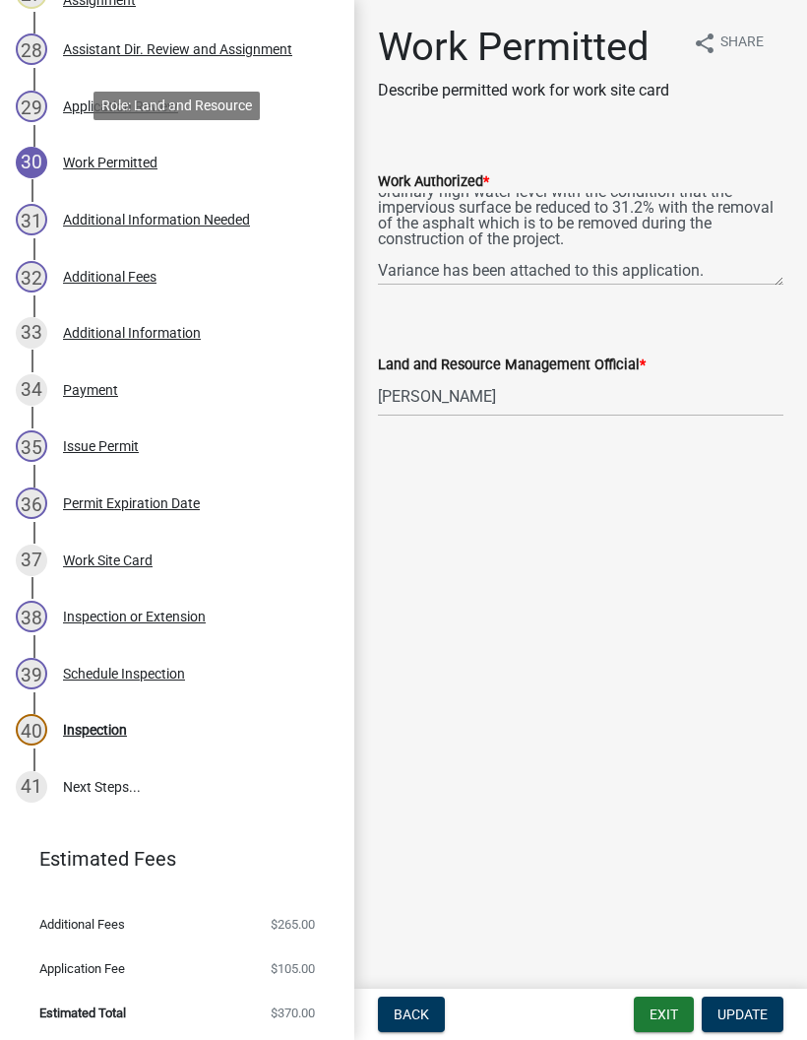
scroll to position [252, 0]
click at [664, 1018] on button "Exit" at bounding box center [664, 1014] width 60 height 35
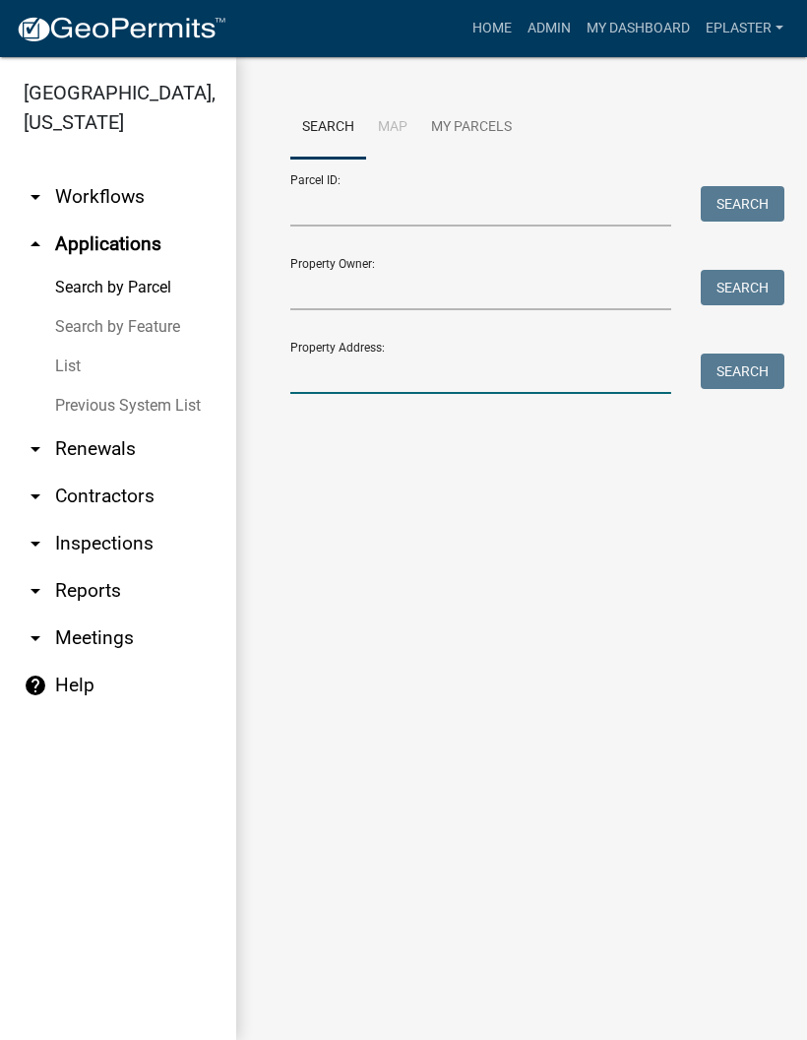
click at [456, 372] on input "Property Address:" at bounding box center [480, 374] width 381 height 40
type input "42017"
click at [756, 376] on button "Search" at bounding box center [743, 371] width 84 height 35
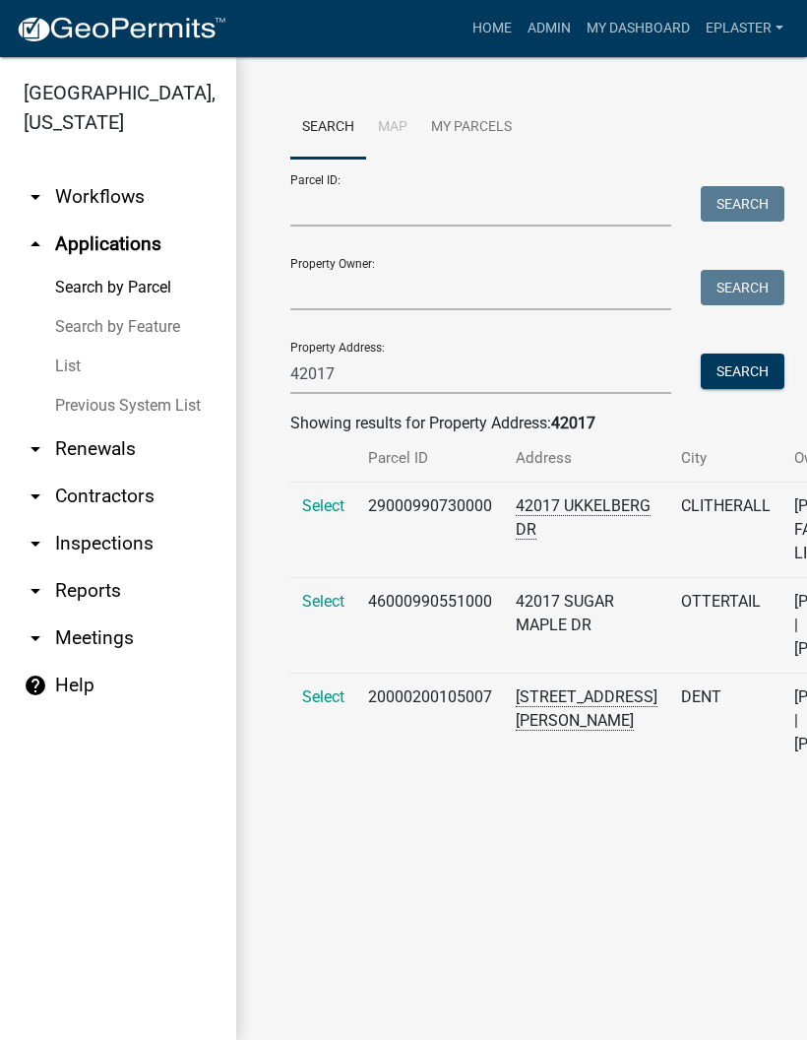
click at [308, 611] on span "Select" at bounding box center [323, 601] width 42 height 19
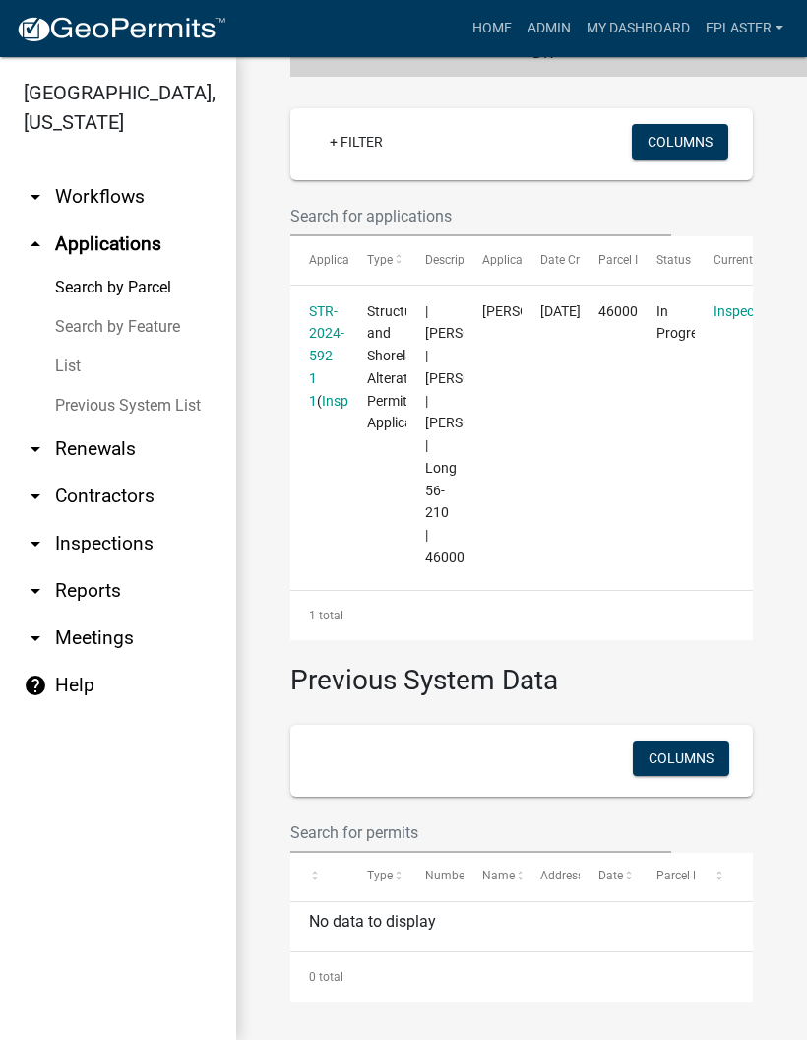
scroll to position [623, 0]
click at [325, 303] on link "STR-2024-592 1 1" at bounding box center [326, 355] width 35 height 105
click at [330, 303] on link "STR-2024-592 1 1" at bounding box center [326, 355] width 35 height 105
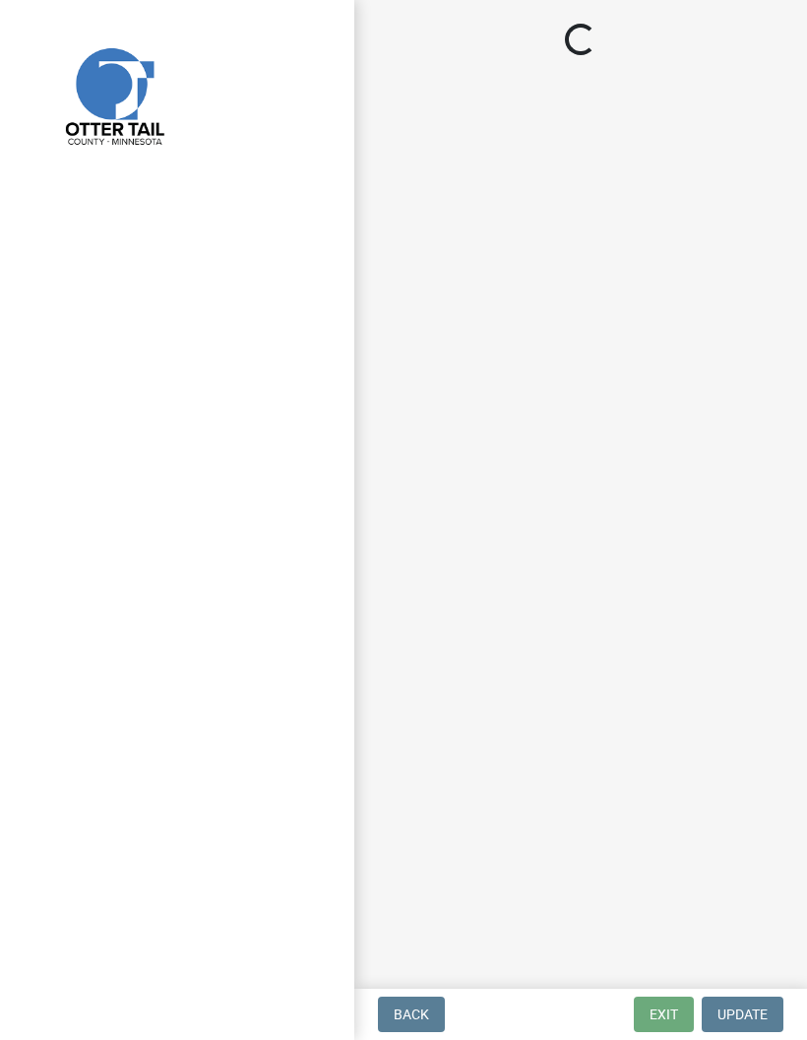
select select "710d5f49-2663-4e73-9718-d0c4e189f5ed"
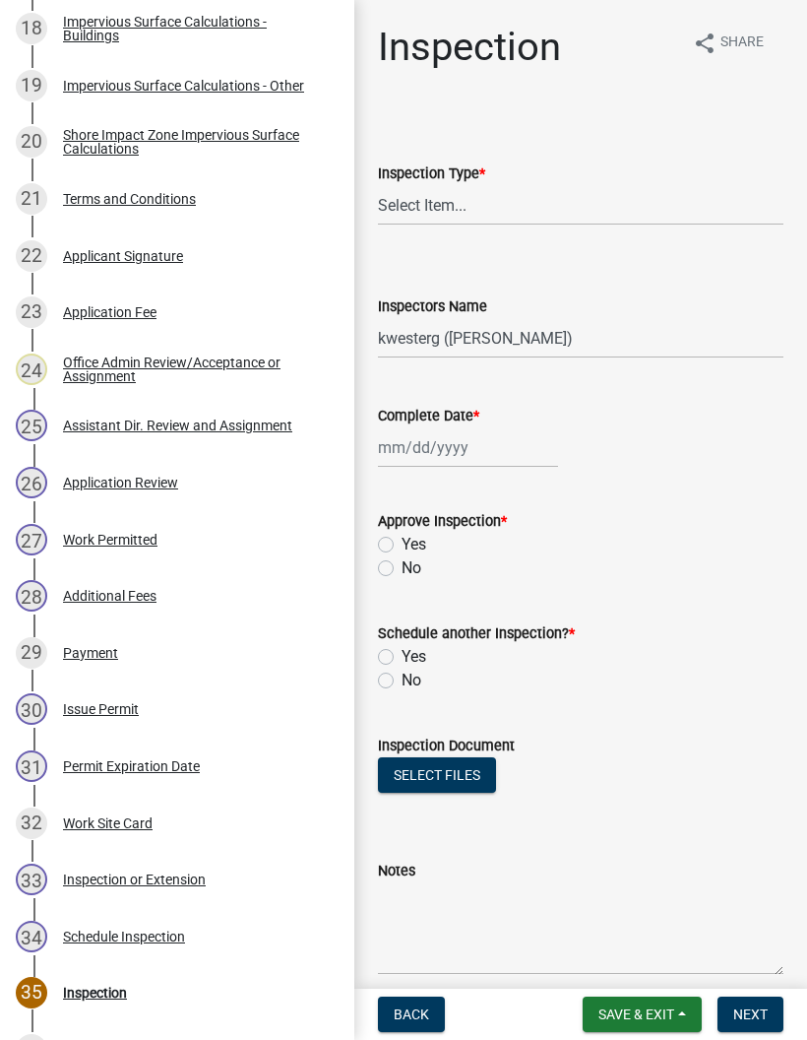
scroll to position [1636, 0]
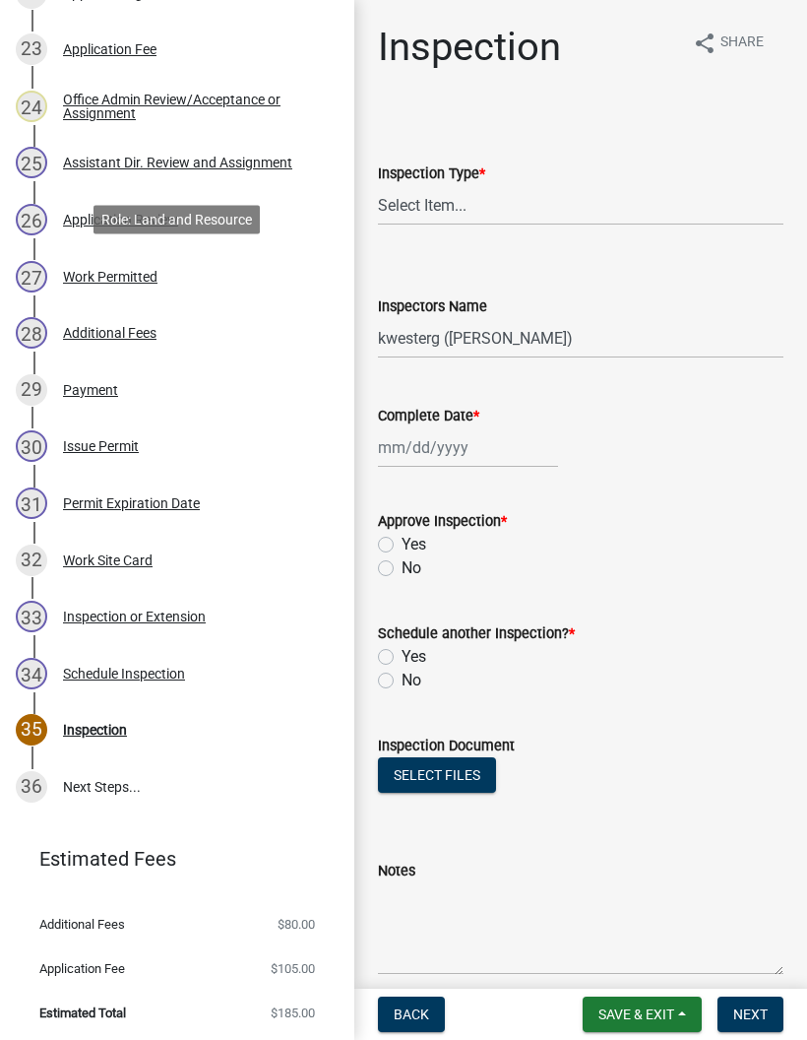
click at [243, 271] on div "27 Work Permitted" at bounding box center [169, 277] width 307 height 32
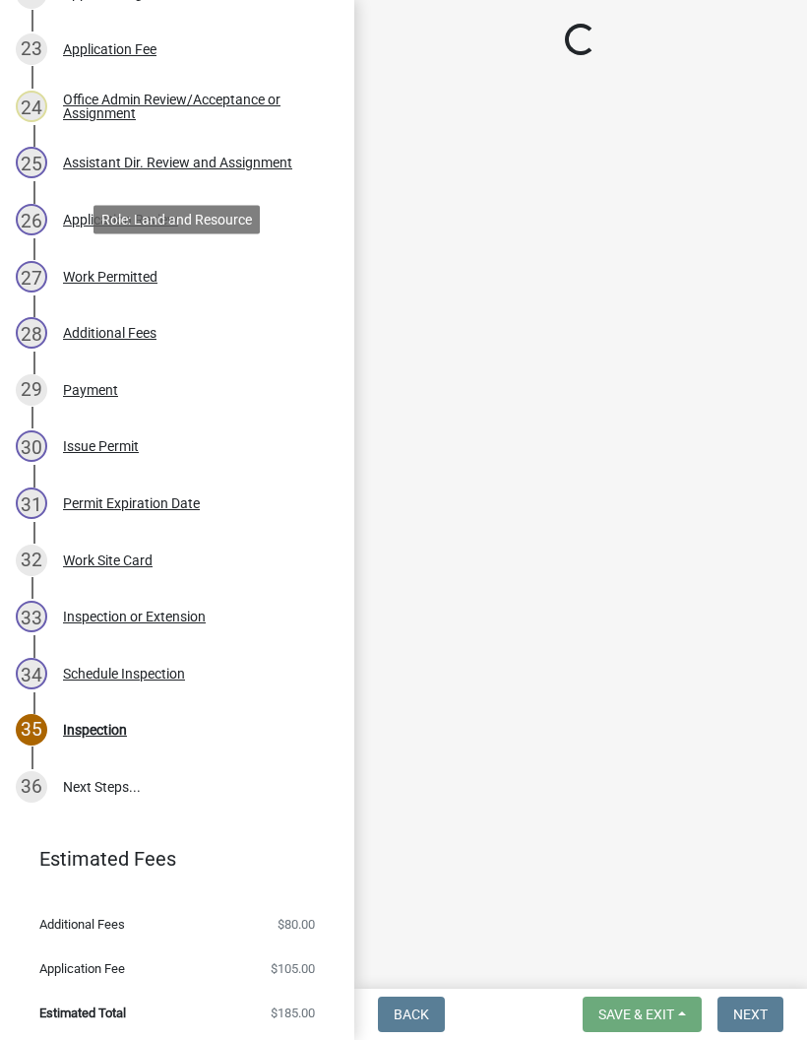
select select "190fd4c8-42ef-492b-a4a0-a0213555944c"
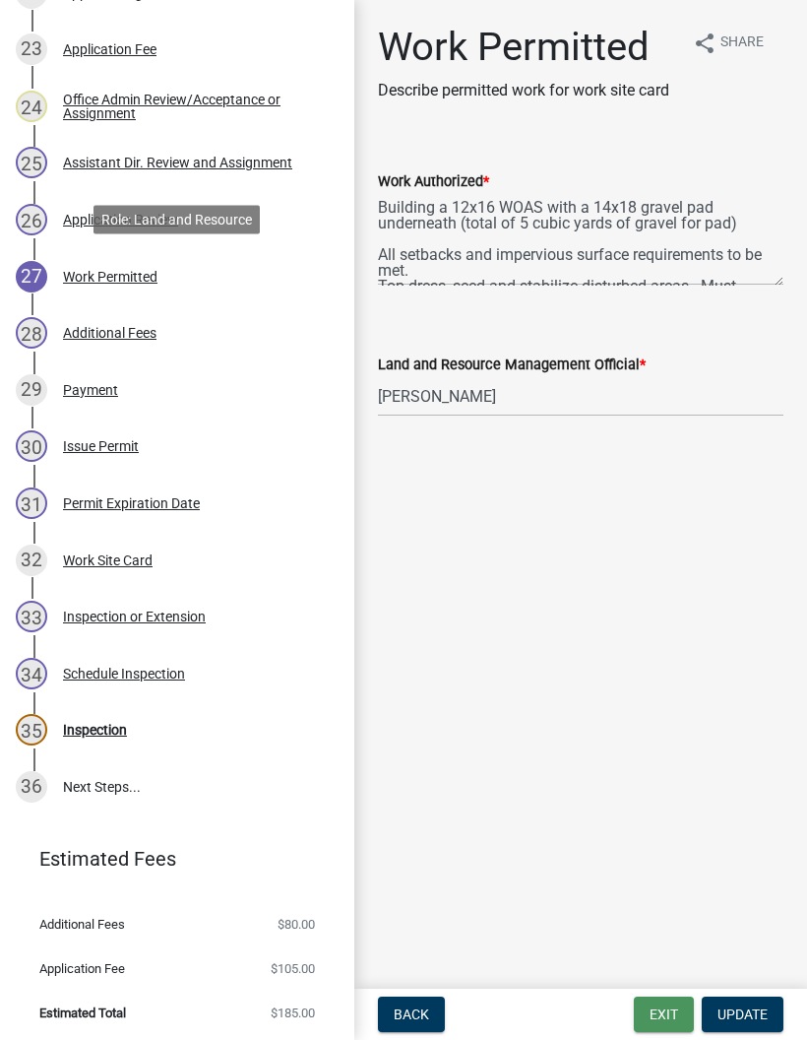
click at [650, 1020] on button "Exit" at bounding box center [664, 1014] width 60 height 35
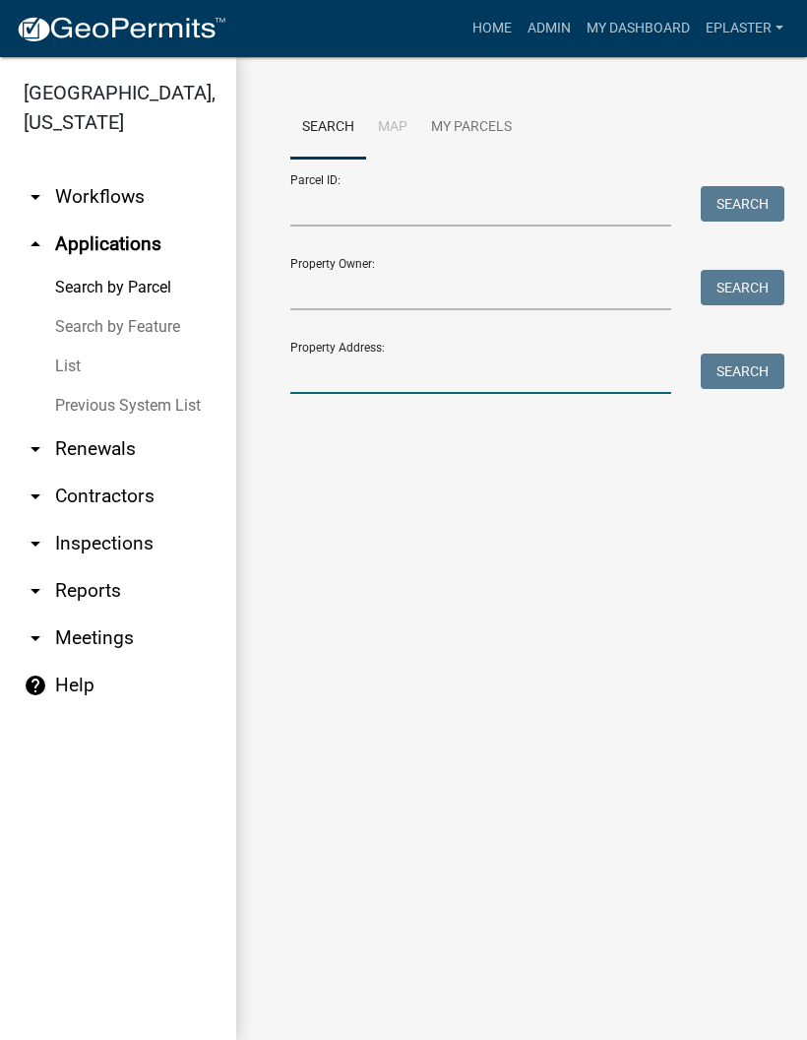
click at [401, 393] on input "Property Address:" at bounding box center [480, 374] width 381 height 40
type input "33722"
click at [740, 386] on button "Search" at bounding box center [743, 371] width 84 height 35
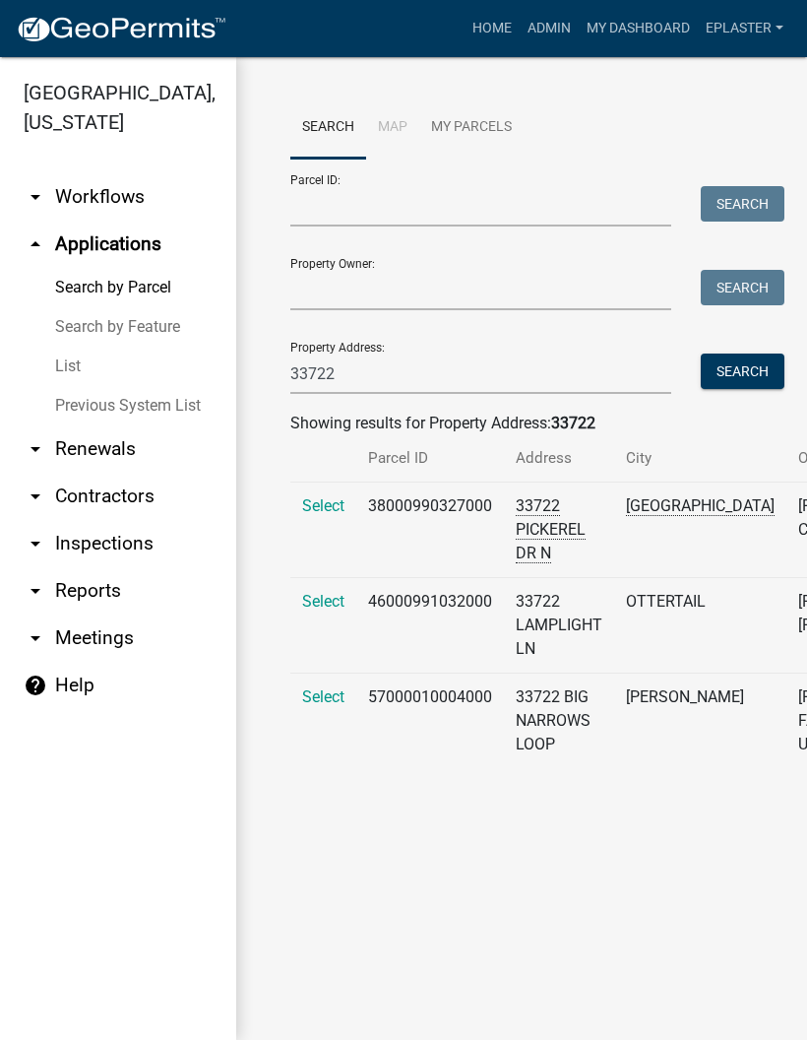
click at [321, 611] on span "Select" at bounding box center [323, 601] width 42 height 19
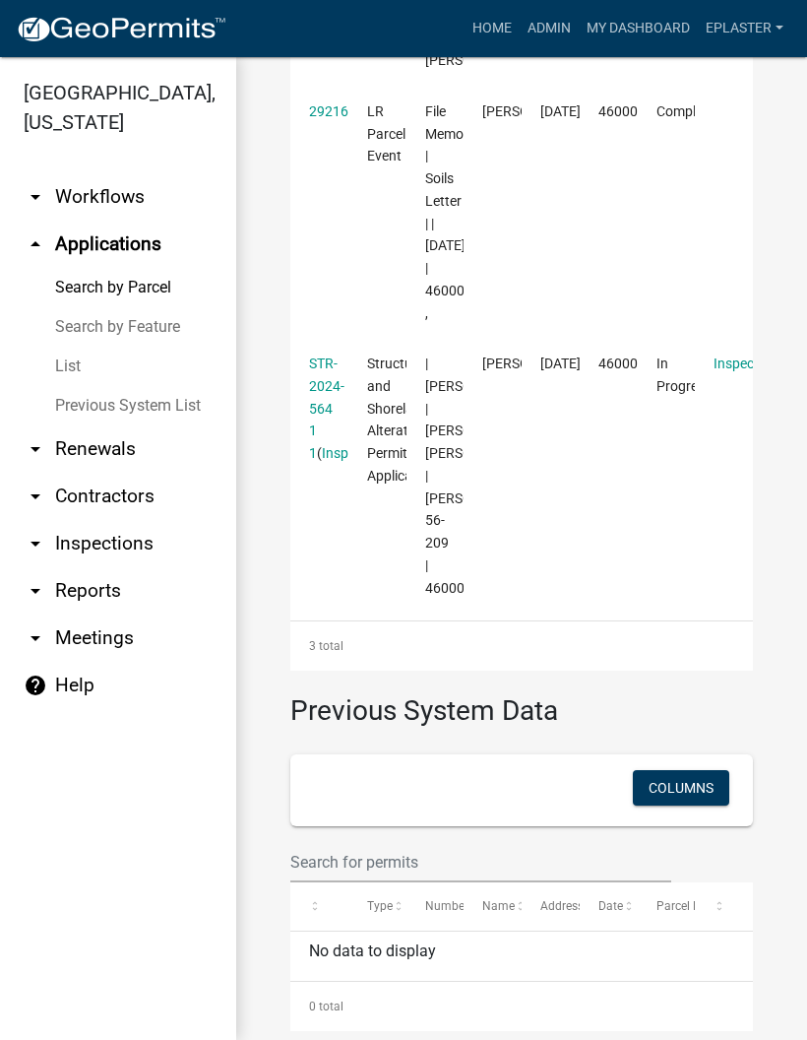
scroll to position [872, 0]
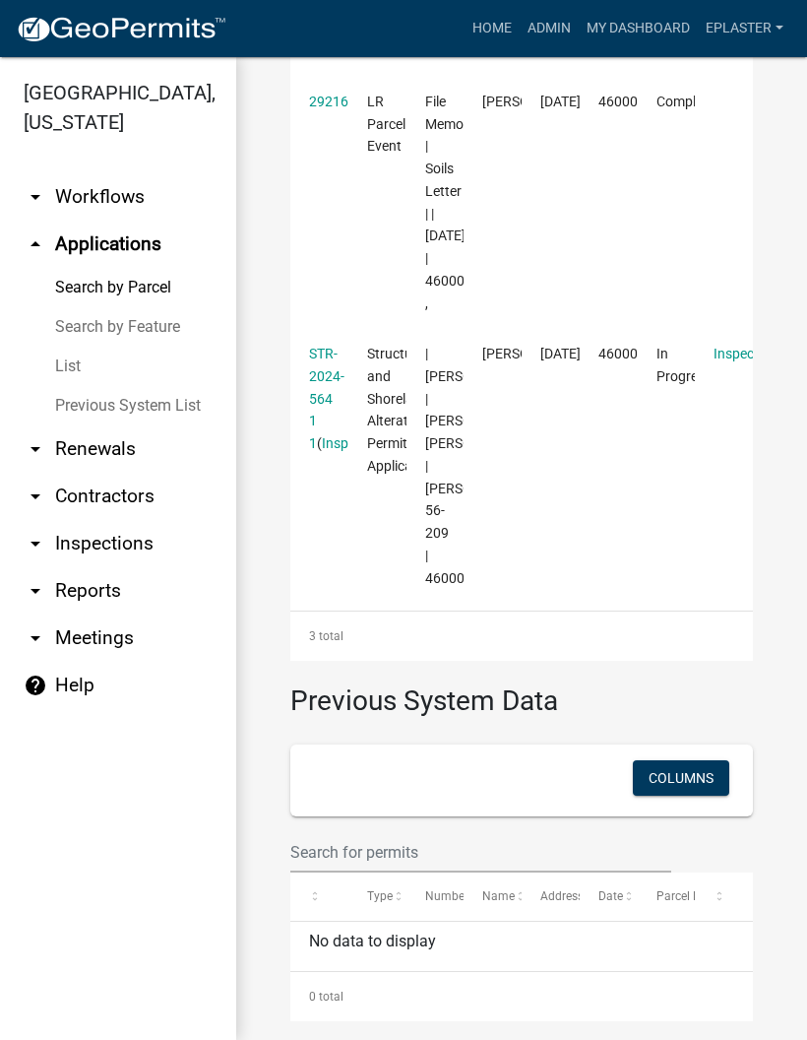
click at [329, 414] on link "STR-2024-564 1 1" at bounding box center [326, 398] width 35 height 105
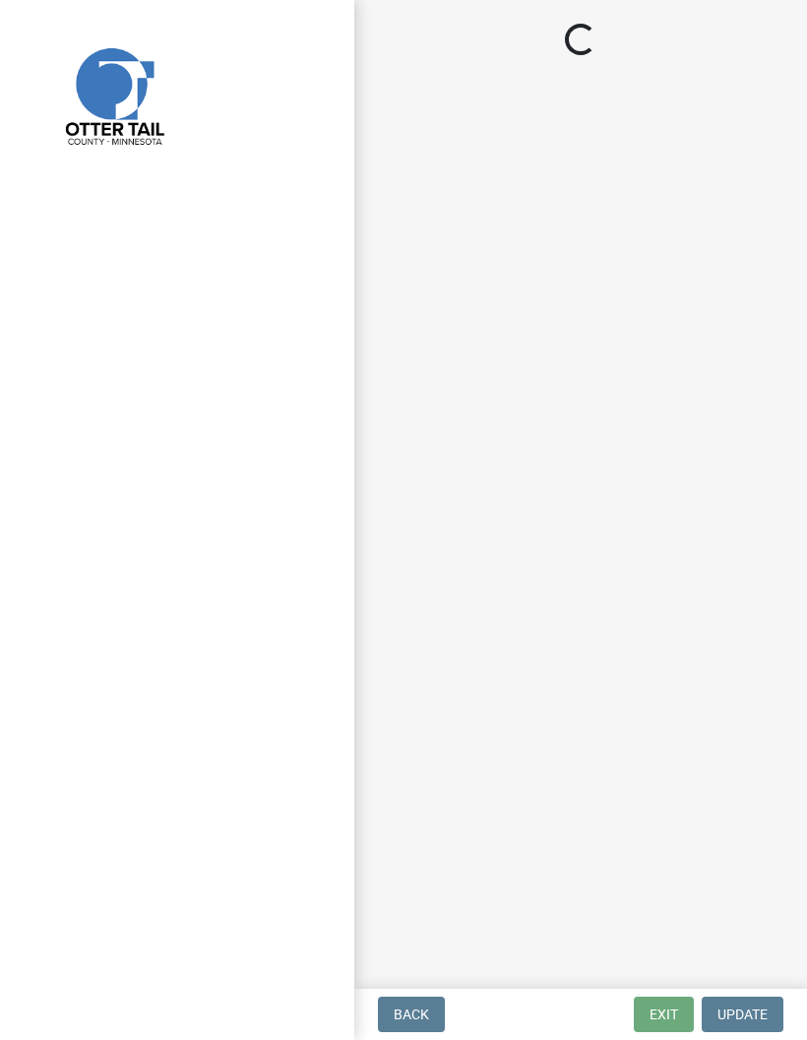
select select "710d5f49-2663-4e73-9718-d0c4e189f5ed"
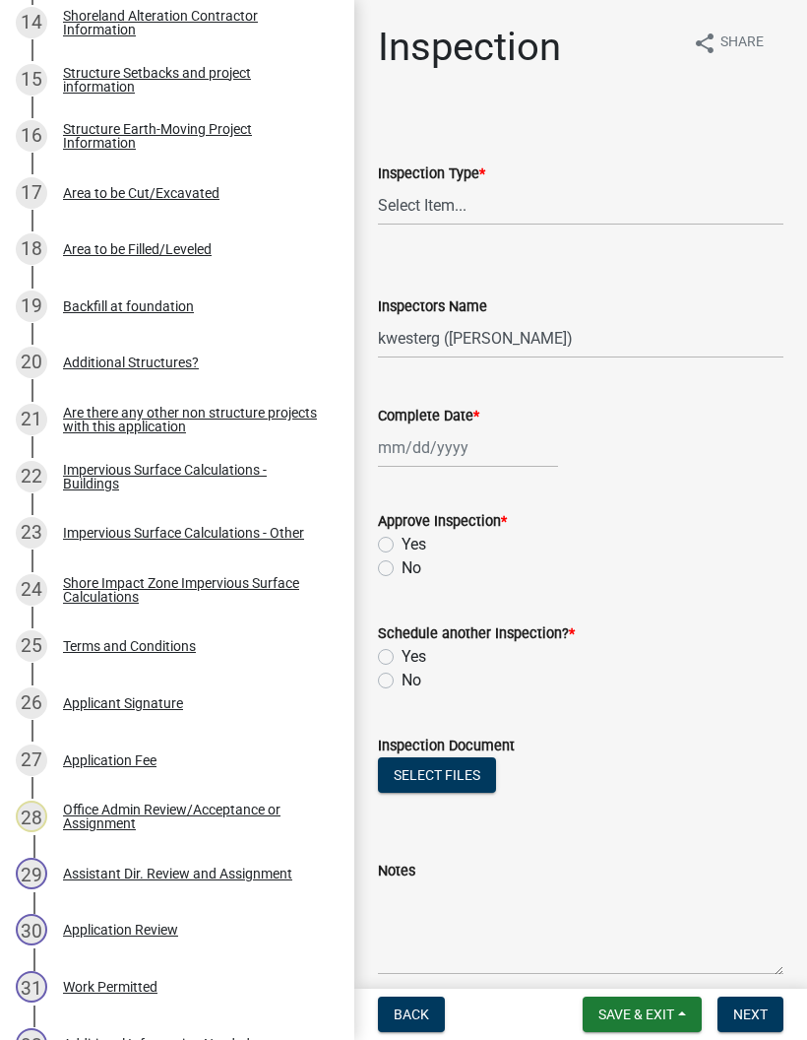
scroll to position [1322, 0]
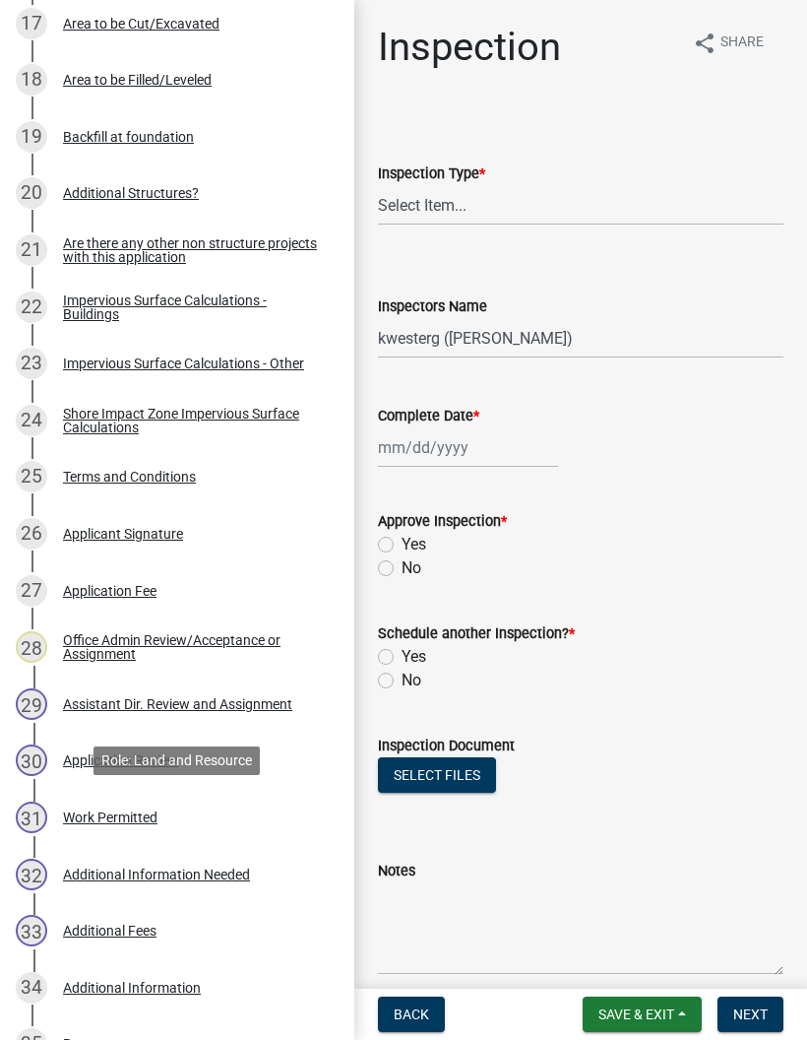
click at [240, 812] on div "31 Work Permitted" at bounding box center [169, 818] width 307 height 32
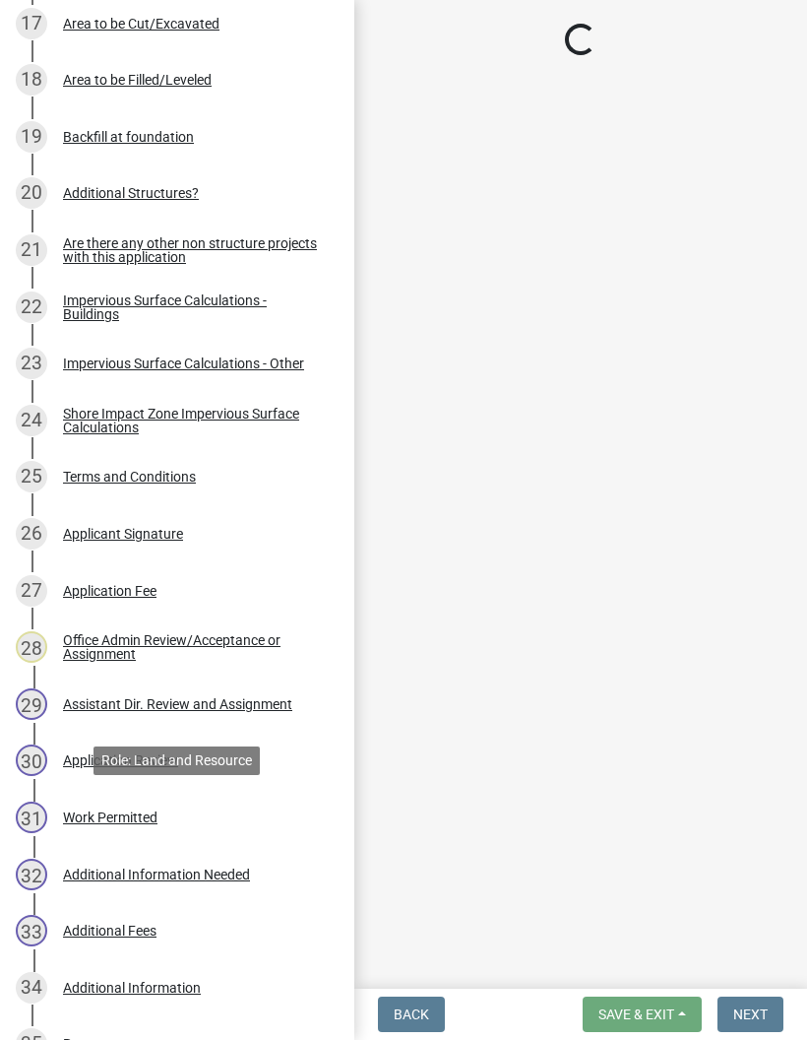
select select "4ffc802c-a91c-4807-8d38-a10afb9862f8"
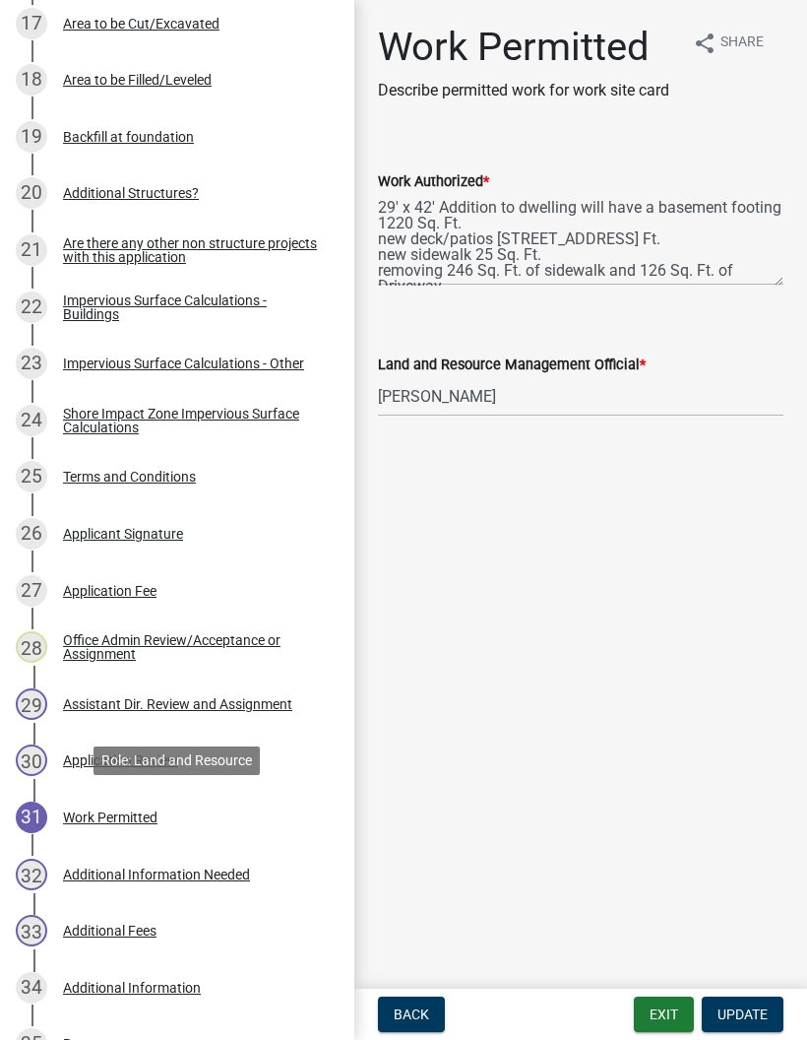
scroll to position [0, 0]
click at [659, 1013] on button "Exit" at bounding box center [664, 1014] width 60 height 35
